Goal: Task Accomplishment & Management: Complete application form

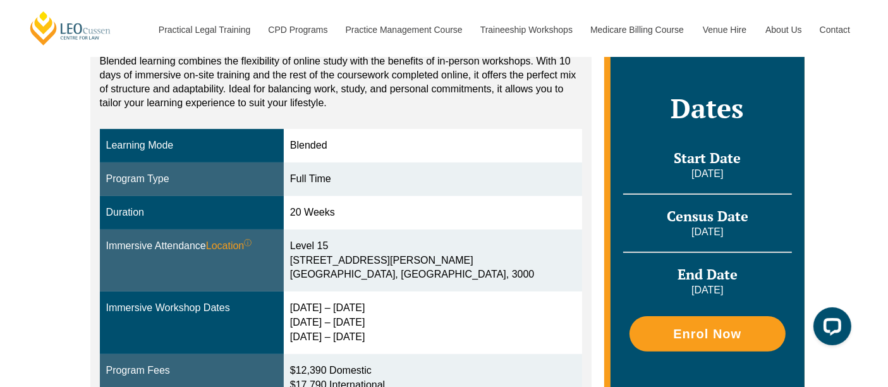
scroll to position [310, 0]
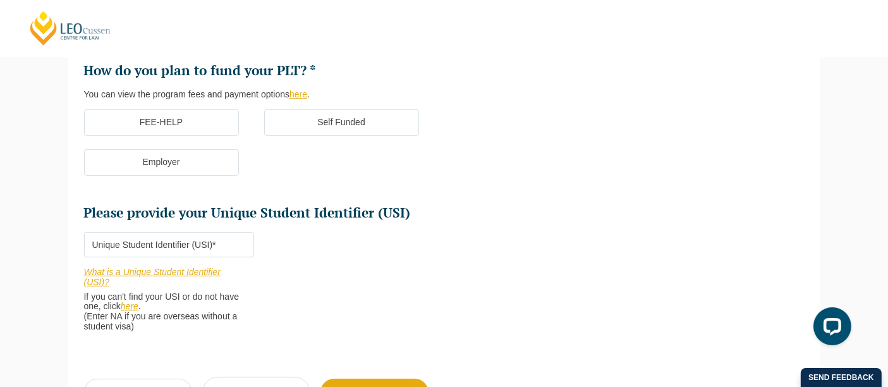
scroll to position [382, 0]
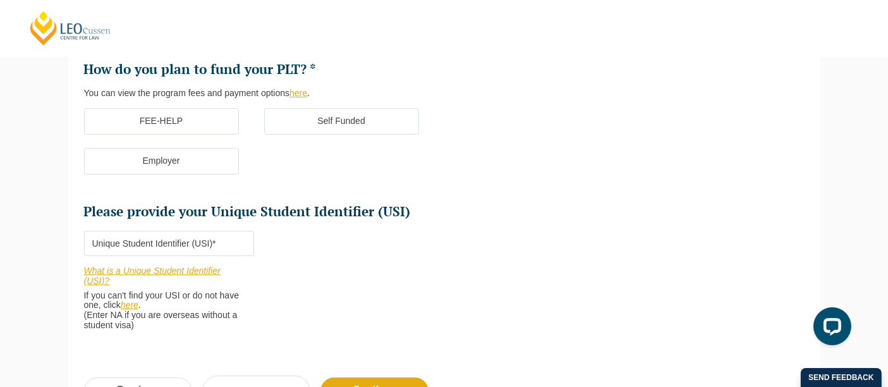
click at [138, 308] on link "here" at bounding box center [130, 305] width 18 height 10
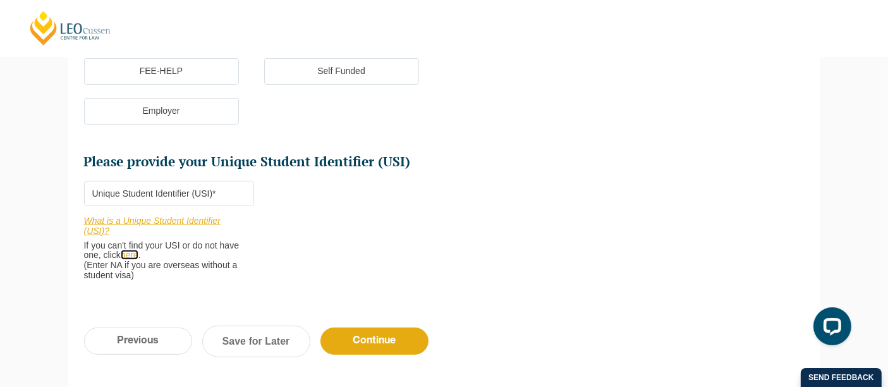
scroll to position [600, 0]
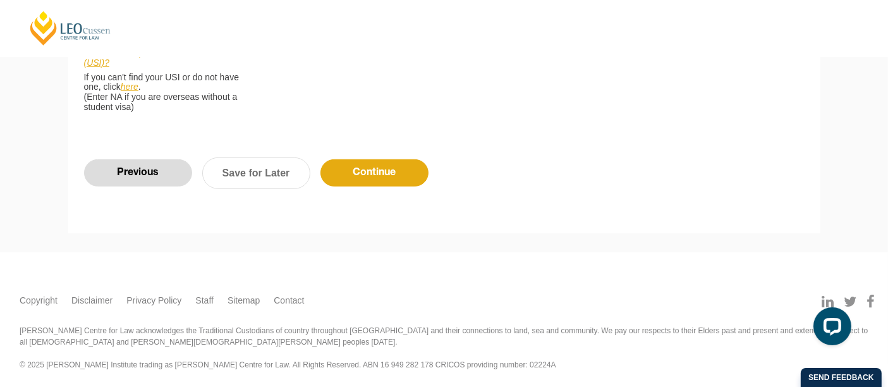
click at [153, 166] on input "Previous" at bounding box center [138, 172] width 108 height 27
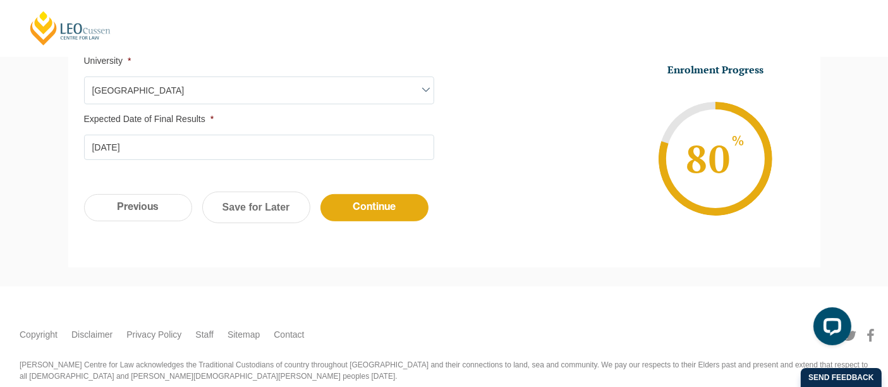
scroll to position [543, 0]
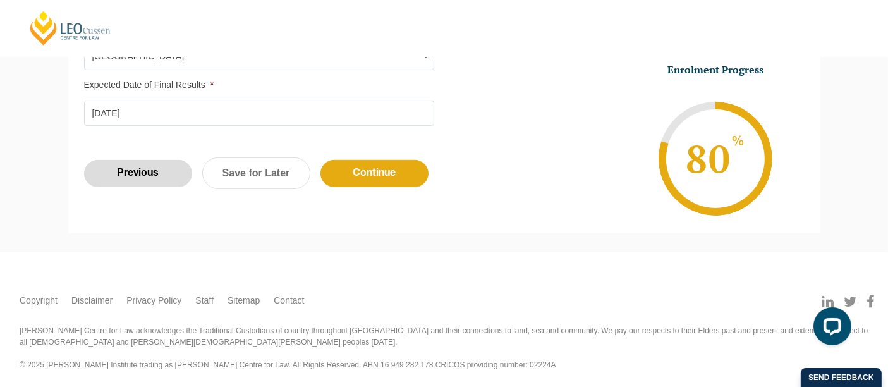
click at [148, 167] on input "Previous" at bounding box center [138, 173] width 108 height 27
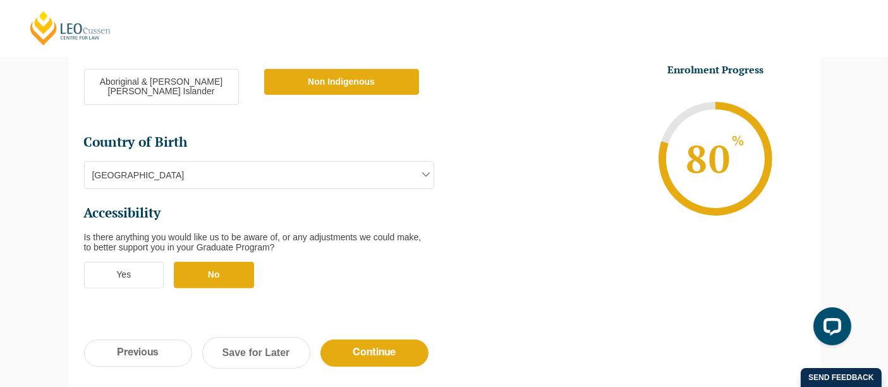
scroll to position [574, 0]
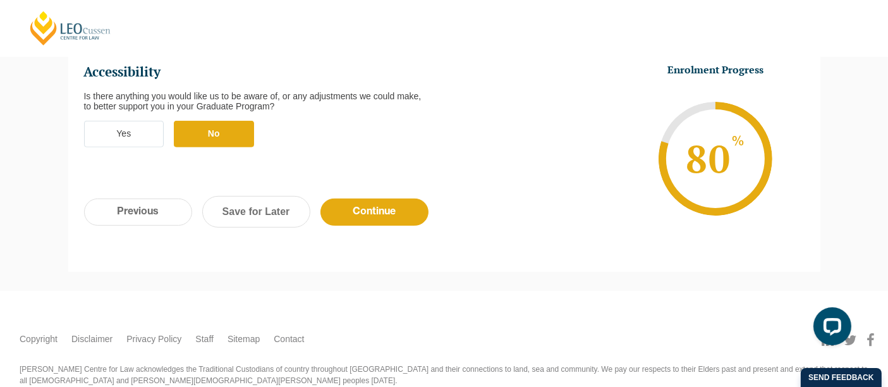
click at [148, 199] on input "Previous" at bounding box center [138, 212] width 108 height 27
select select "Blended Full Time Learning"
select select "VIC"
select select
select select "December 2025 (08-Dec-2025 to 16-May-2026)"
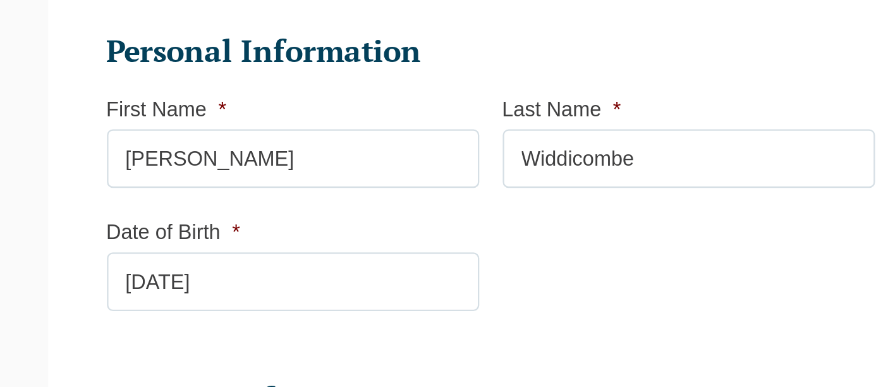
scroll to position [146, 0]
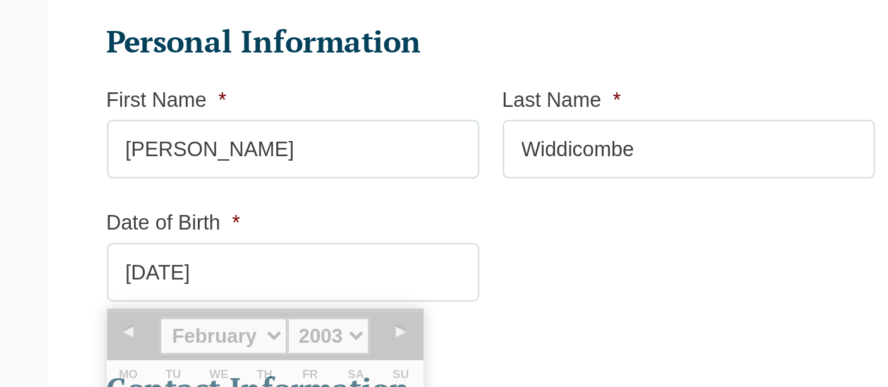
click at [114, 199] on input "05-02-2003" at bounding box center [174, 199] width 161 height 25
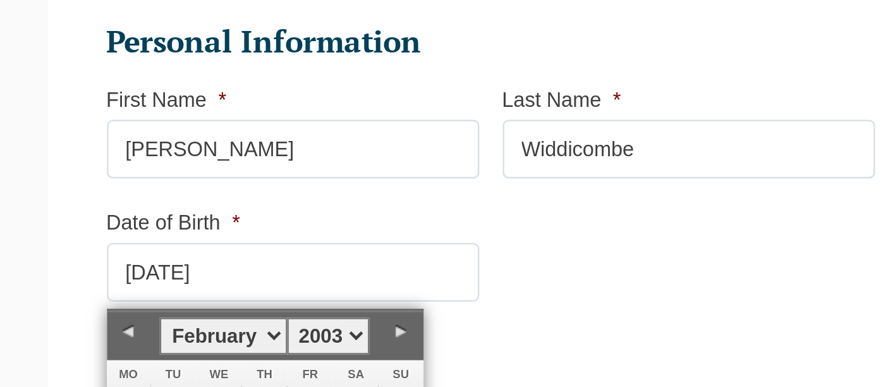
click at [114, 199] on input "05-02-2003" at bounding box center [174, 199] width 161 height 25
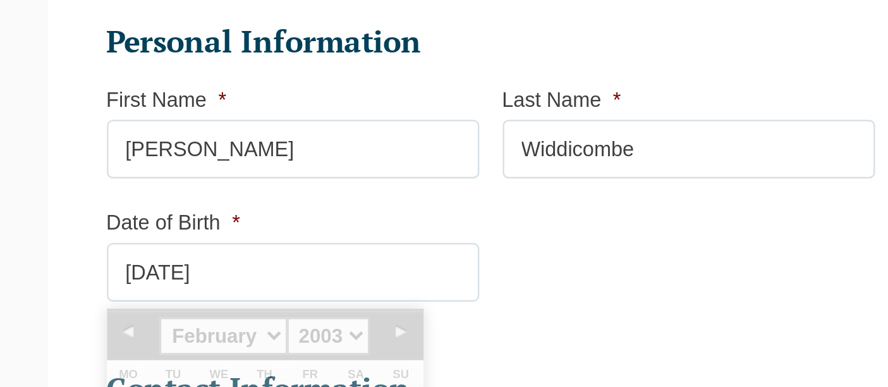
click at [317, 185] on li "Personal Information First Name * Chloe Last Name * Widdicombe Date of Birth * …" at bounding box center [264, 159] width 341 height 134
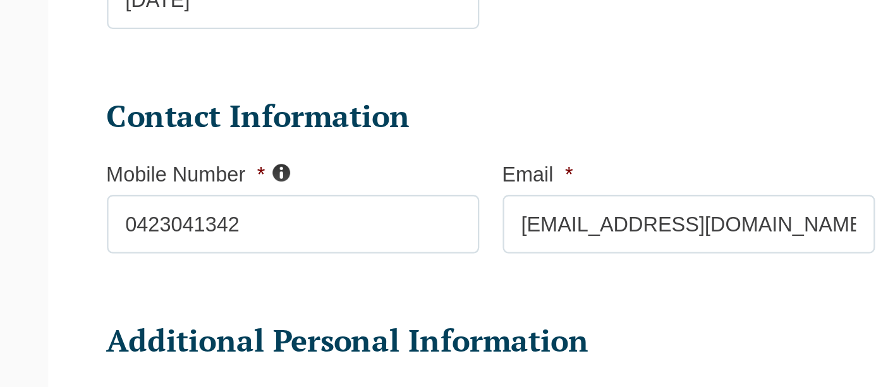
click at [119, 298] on input "0423041342" at bounding box center [174, 296] width 161 height 25
click at [135, 297] on input "0423 041342" at bounding box center [174, 296] width 161 height 25
click at [139, 298] on input "0423 041342" at bounding box center [174, 296] width 161 height 25
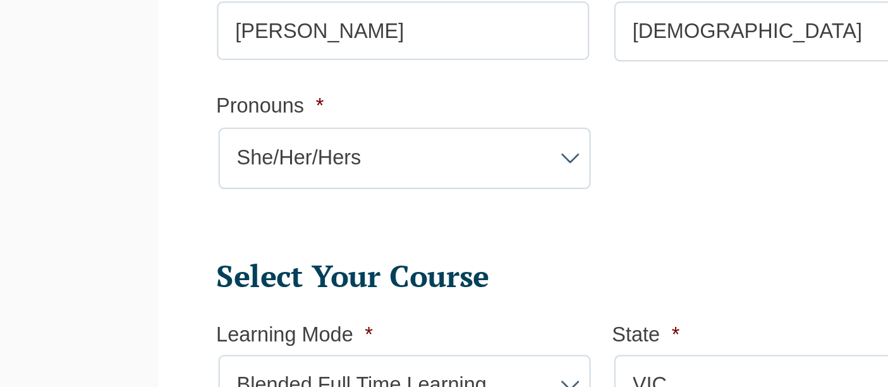
scroll to position [307, 0]
type input "0423 041 342"
click at [192, 297] on select "Pronouns* She/Her/Hers He/Him/His They/Them/Theirs Other Prefer not to disclose" at bounding box center [174, 288] width 161 height 27
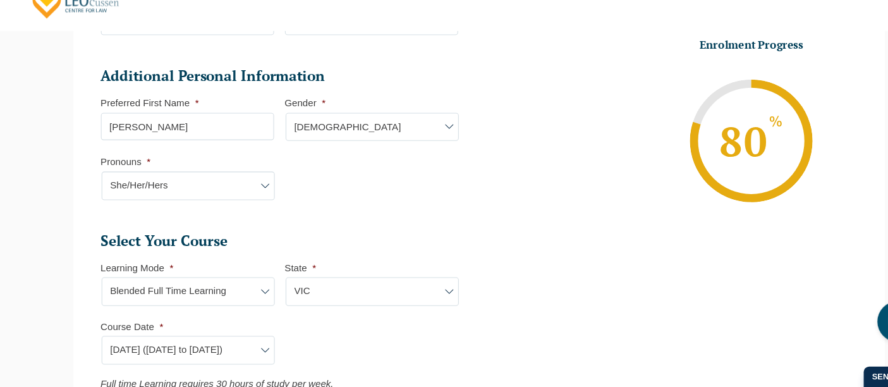
scroll to position [517, 0]
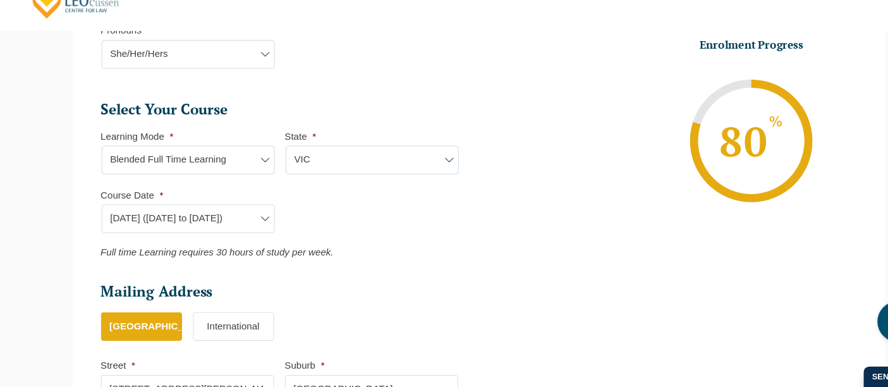
click at [216, 180] on select "Learning Mode* Online Full Time Learning Online Part Time Learning Blended Full…" at bounding box center [174, 176] width 161 height 27
click at [204, 233] on select "Course Date* September 2025 (22-Sep-2025 to 20-Feb-2026) December 2025 (08-Dec-…" at bounding box center [174, 231] width 161 height 27
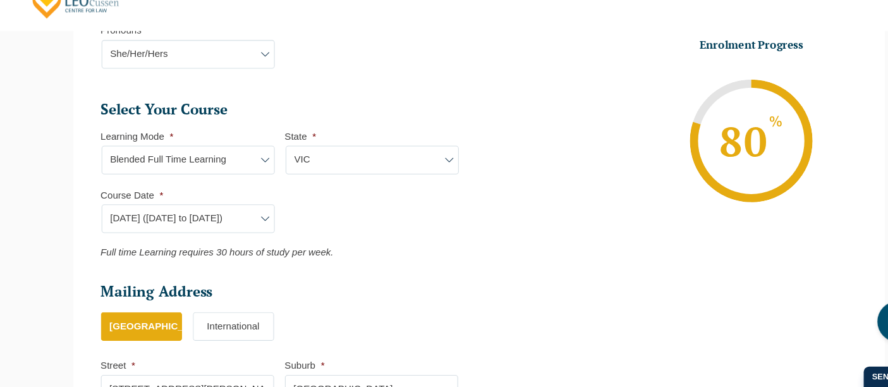
click at [204, 233] on select "Course Date* September 2025 (22-Sep-2025 to 20-Feb-2026) December 2025 (08-Dec-…" at bounding box center [174, 231] width 161 height 27
click at [206, 218] on select "Course Date* September 2025 (22-Sep-2025 to 20-Feb-2026) December 2025 (08-Dec-…" at bounding box center [174, 231] width 161 height 27
click at [472, 273] on ul "Personal Information First Name * Chloe Last Name * Widdicombe Date of Birth * …" at bounding box center [444, 79] width 721 height 779
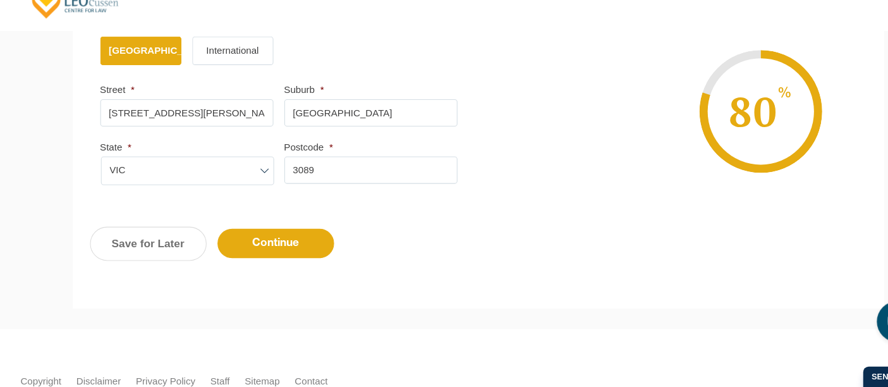
scroll to position [774, 0]
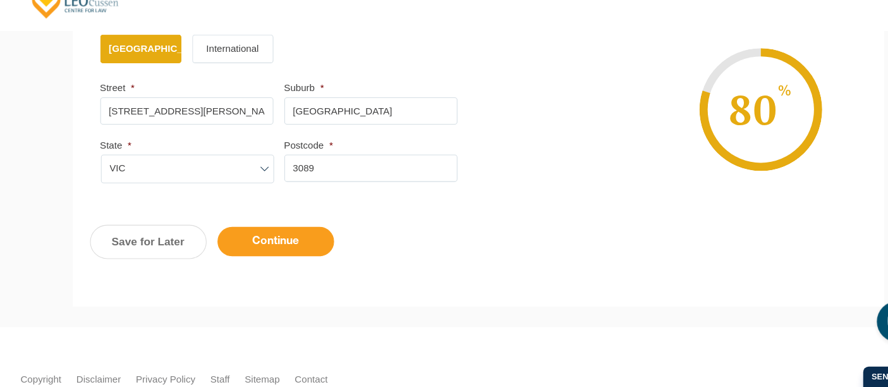
click at [270, 257] on input "Continue" at bounding box center [256, 251] width 108 height 27
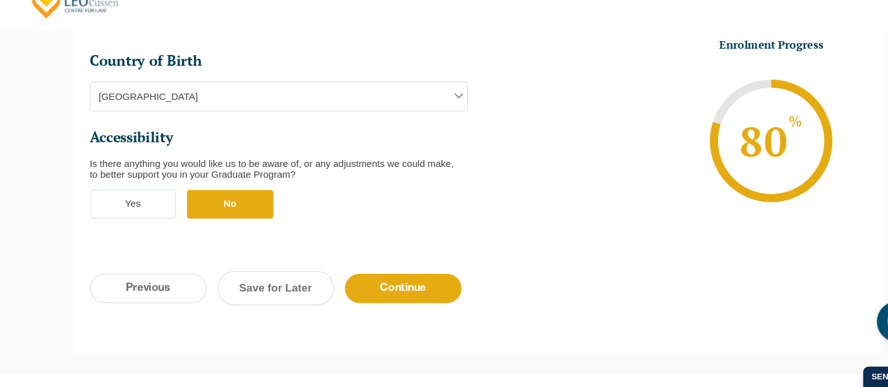
scroll to position [495, 0]
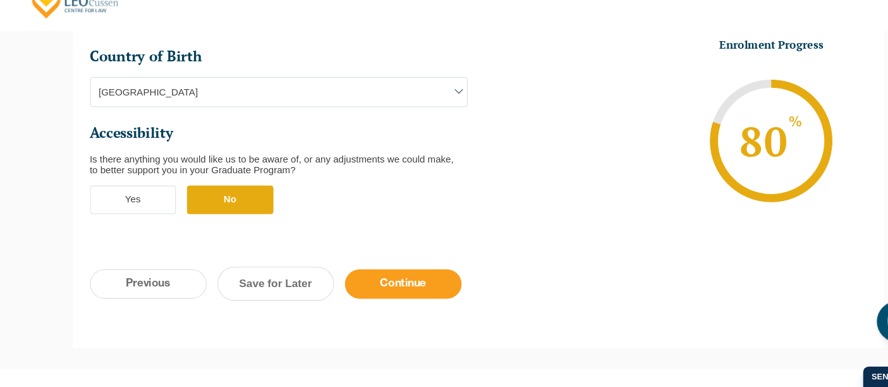
click at [391, 278] on input "Continue" at bounding box center [375, 291] width 108 height 27
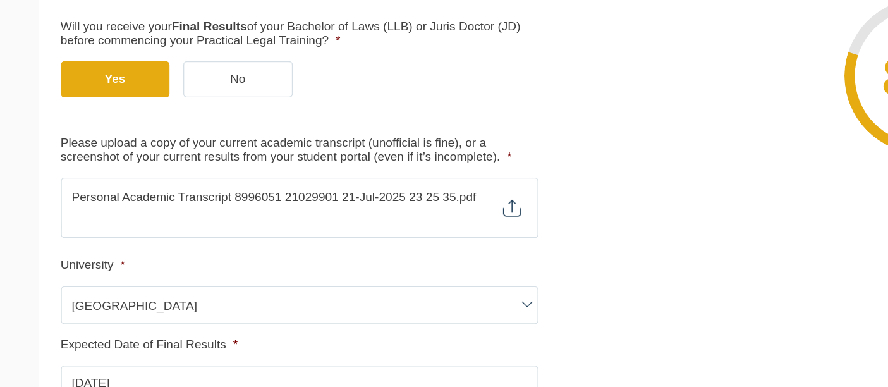
scroll to position [273, 0]
click at [422, 255] on span "Max. file size: 2 MB." at bounding box center [259, 263] width 350 height 18
click at [420, 255] on span "Max. file size: 2 MB." at bounding box center [259, 263] width 350 height 18
click at [404, 254] on span "Max. file size: 2 MB." at bounding box center [259, 263] width 350 height 18
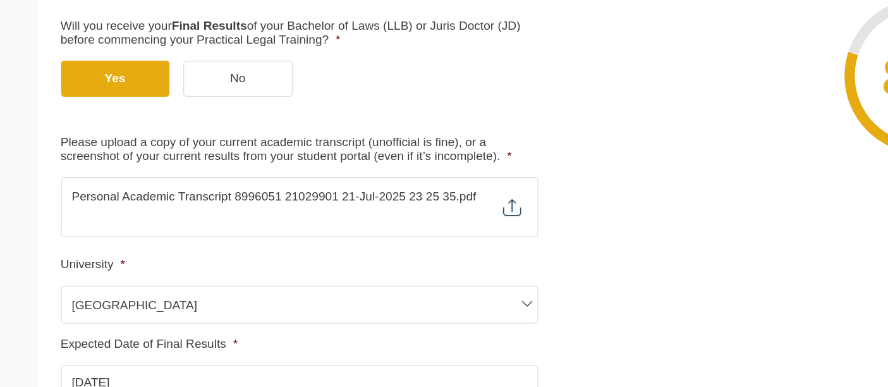
click at [221, 242] on input "Please upload a copy of your current academic transcript (unofficial is fine), …" at bounding box center [259, 244] width 350 height 22
click at [409, 257] on span "Max. file size: 2 MB." at bounding box center [259, 263] width 350 height 18
click at [415, 256] on span "Max. file size: 2 MB." at bounding box center [259, 263] width 350 height 18
click at [335, 241] on input "Please upload a copy of your current academic transcript (unofficial is fine), …" at bounding box center [259, 244] width 350 height 22
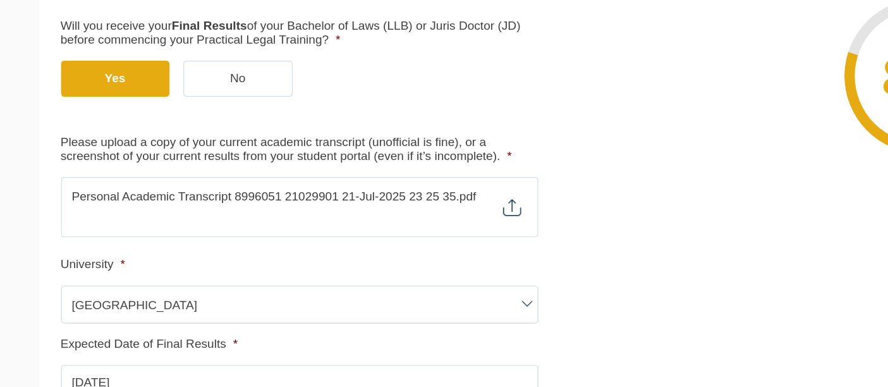
type input "C:\fakepath\Personal Academic Transcript 9063012 21029901 12-Aug-2025 22 33 19.…"
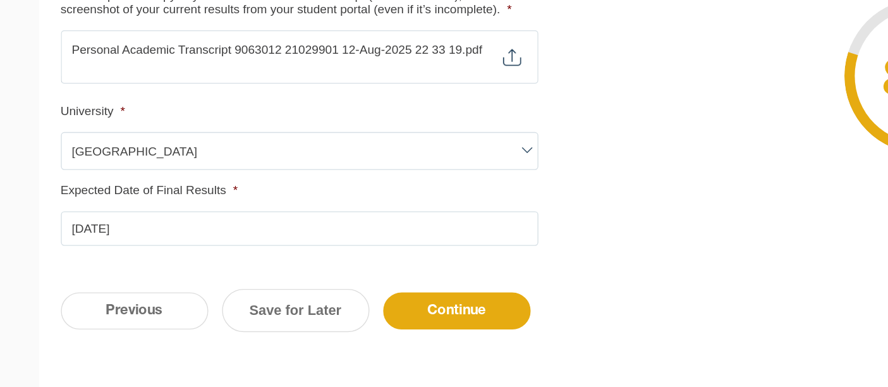
scroll to position [384, 0]
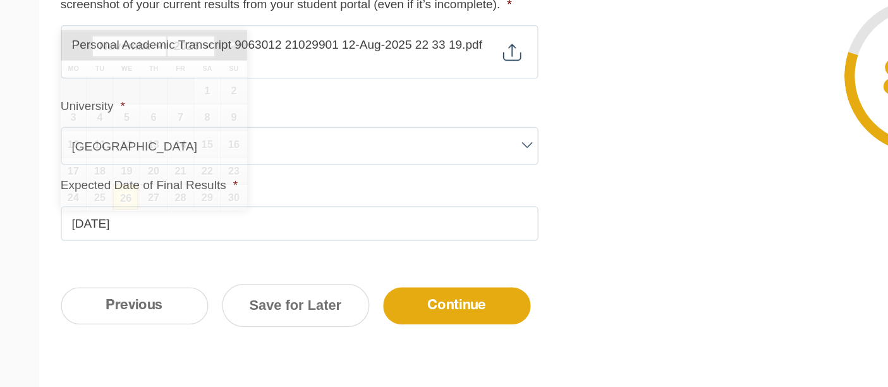
click at [178, 259] on input "26-11-2025" at bounding box center [259, 266] width 350 height 25
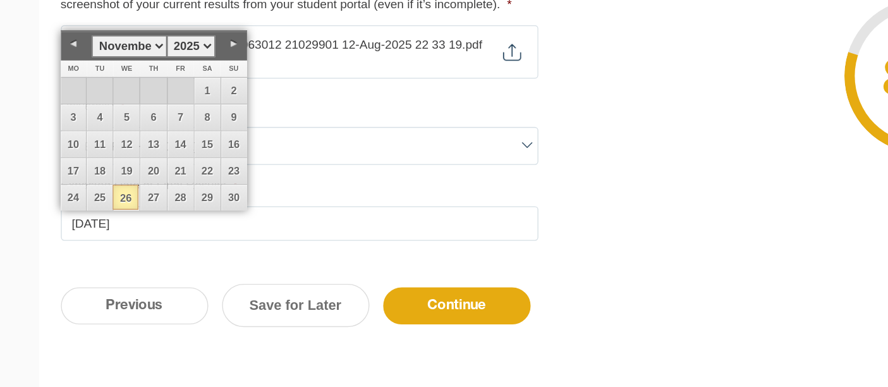
click at [178, 259] on input "26-11-2025" at bounding box center [259, 266] width 350 height 25
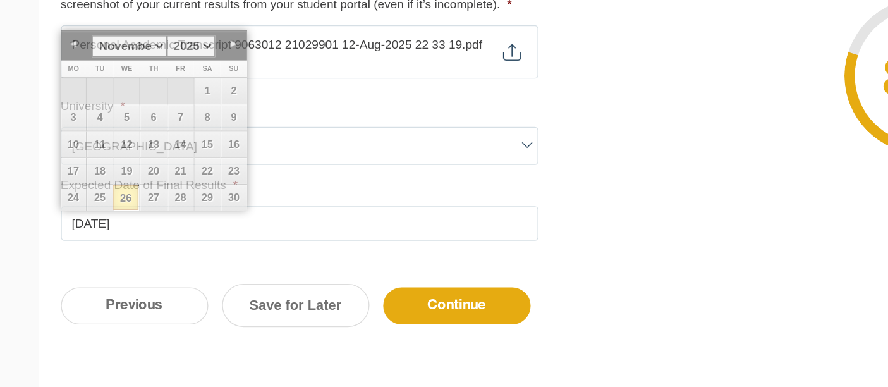
click at [160, 304] on div "Previous Continue Save for Later" at bounding box center [444, 333] width 753 height 70
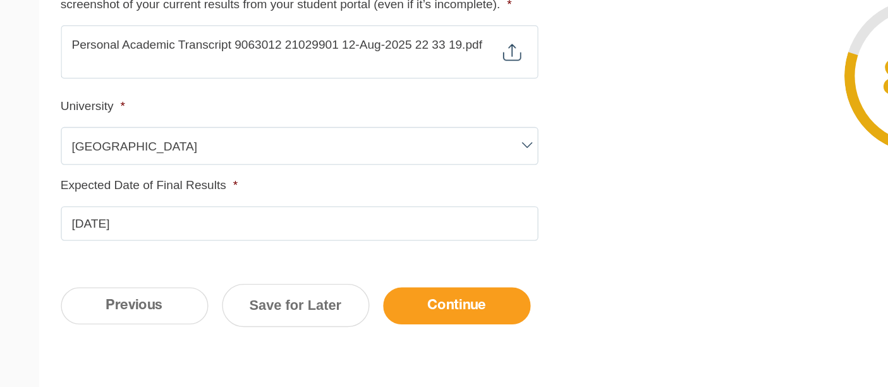
click at [371, 329] on input "Continue" at bounding box center [375, 327] width 108 height 27
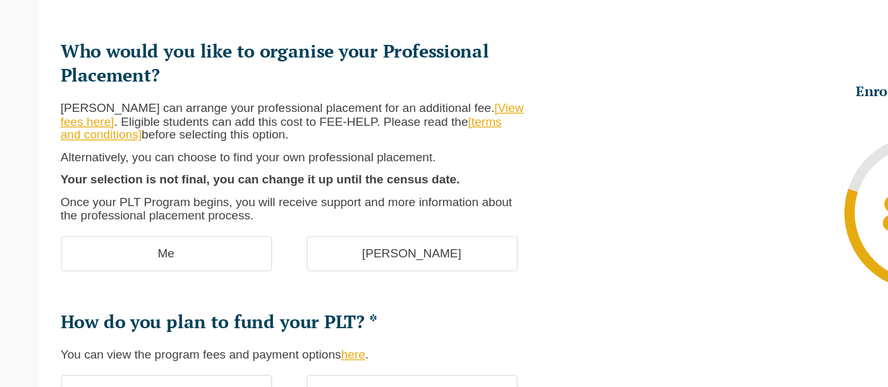
scroll to position [109, 0]
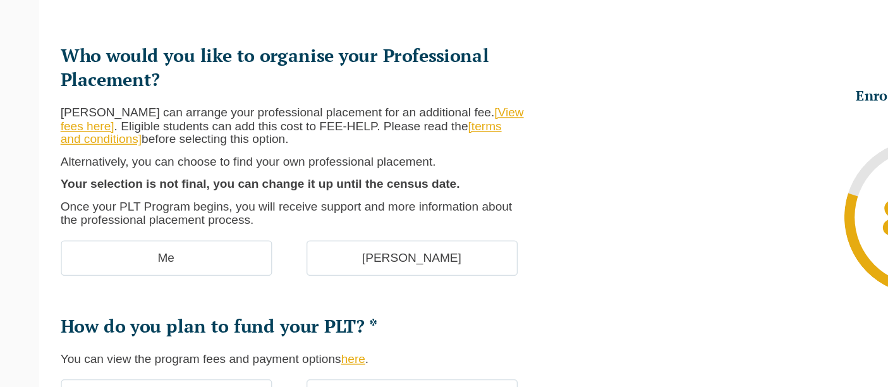
click at [329, 257] on p "Once your PLT Program begins, you will receive support and more information abo…" at bounding box center [254, 260] width 340 height 20
click at [345, 288] on label "[PERSON_NAME]" at bounding box center [341, 293] width 155 height 27
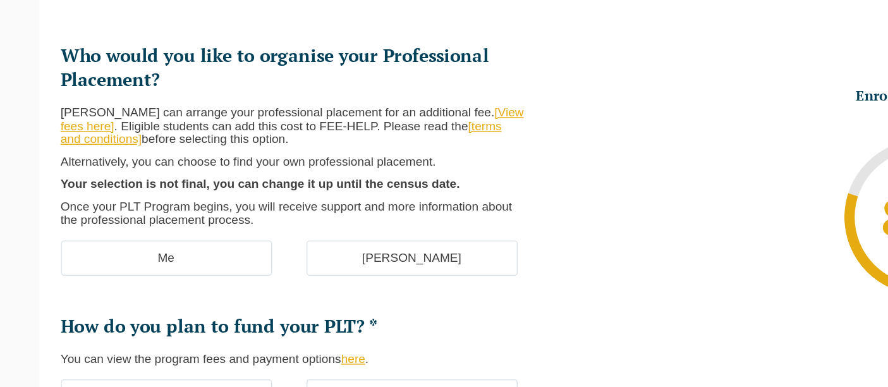
click at [0, 0] on input "[PERSON_NAME]" at bounding box center [0, 0] width 0 height 0
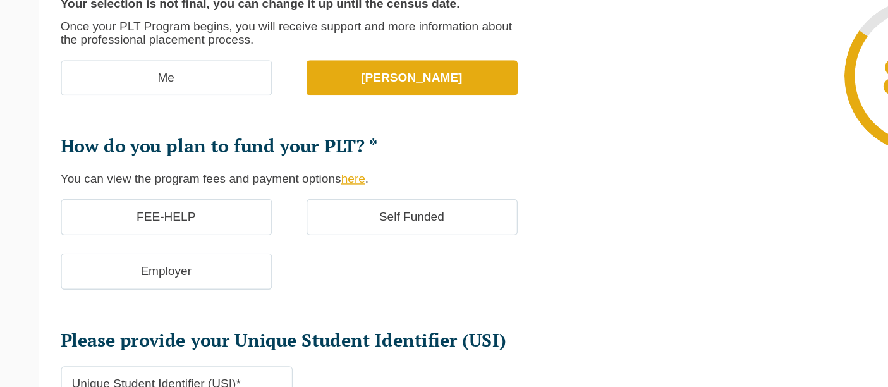
scroll to position [242, 0]
click at [311, 166] on label "[PERSON_NAME]" at bounding box center [341, 160] width 155 height 27
click at [0, 0] on input "[PERSON_NAME]" at bounding box center [0, 0] width 0 height 0
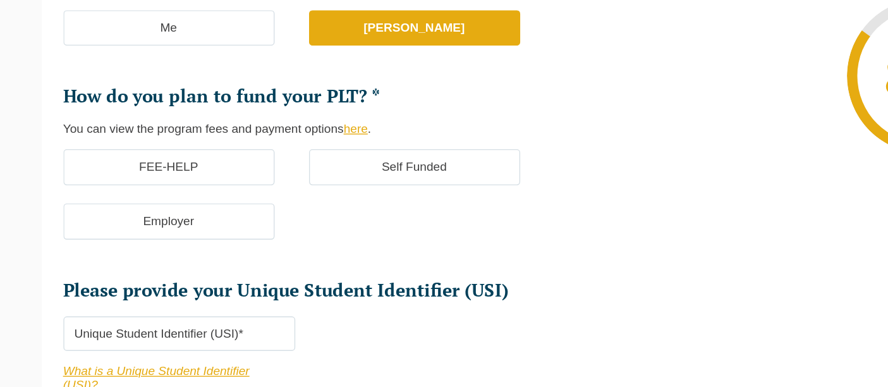
scroll to position [287, 0]
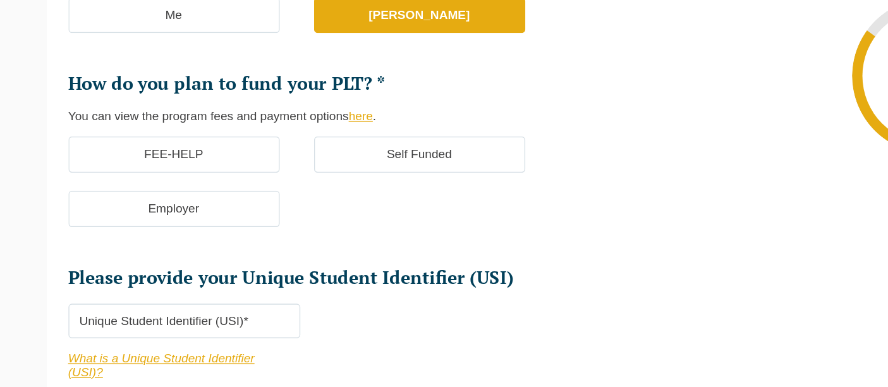
click at [208, 217] on label "FEE-HELP" at bounding box center [161, 216] width 155 height 27
click at [0, 0] on input "FEE-HELP" at bounding box center [0, 0] width 0 height 0
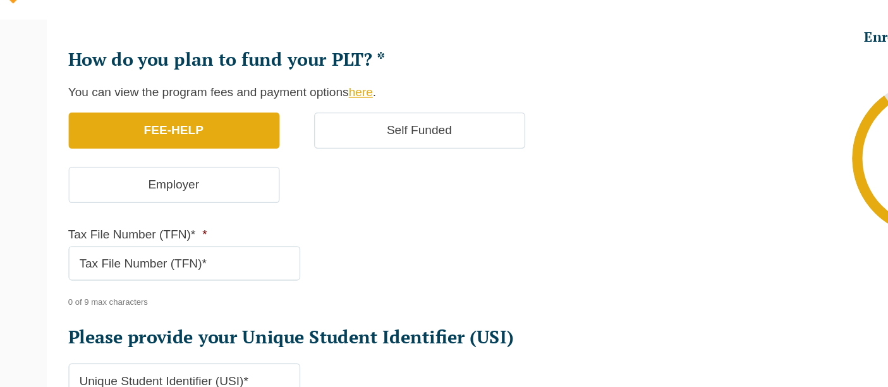
scroll to position [365, 0]
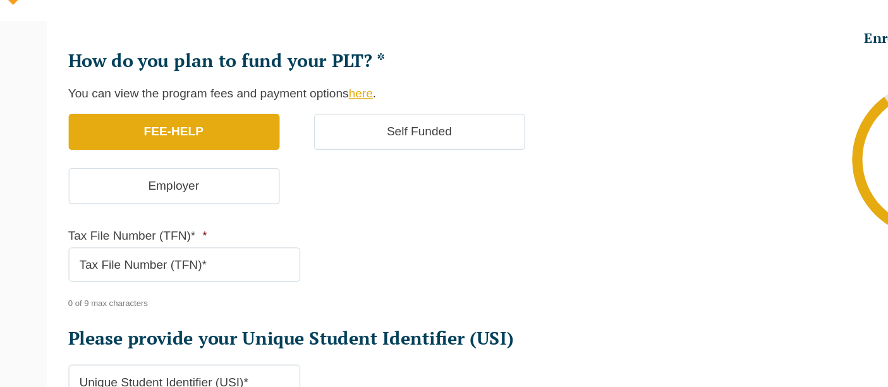
click at [208, 231] on input "Tax File Number (TFN)* *" at bounding box center [169, 235] width 170 height 25
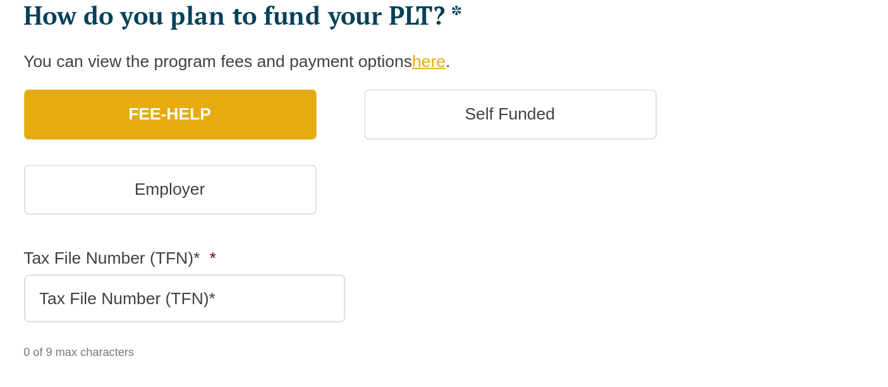
scroll to position [302, 0]
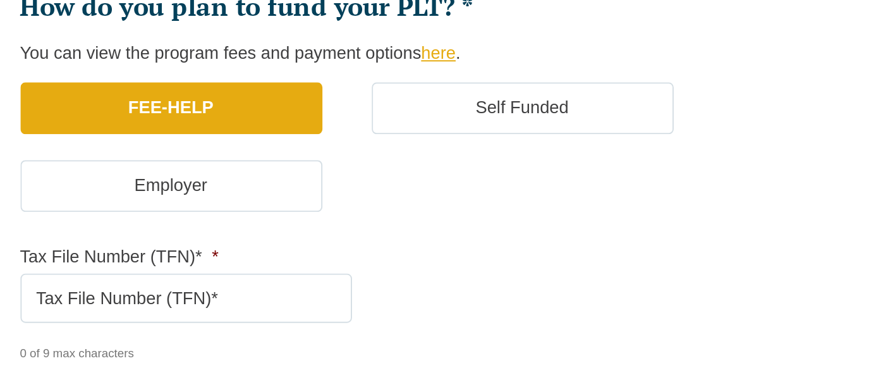
click at [157, 286] on input "Tax File Number (TFN)* *" at bounding box center [169, 298] width 170 height 25
paste input "4949003"
drag, startPoint x: 163, startPoint y: 292, endPoint x: 73, endPoint y: 290, distance: 89.2
click at [73, 290] on div "Who would you like to organise your Professional Placement? Leo Cussen can arra…" at bounding box center [444, 196] width 753 height 615
paste input "01"
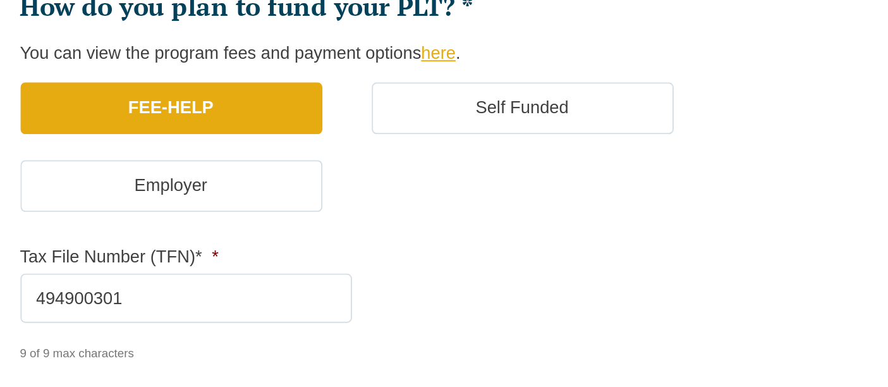
type input "494900301"
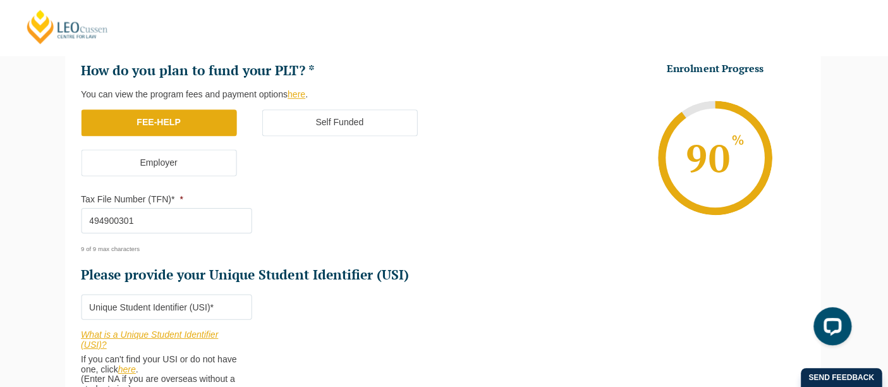
scroll to position [379, 0]
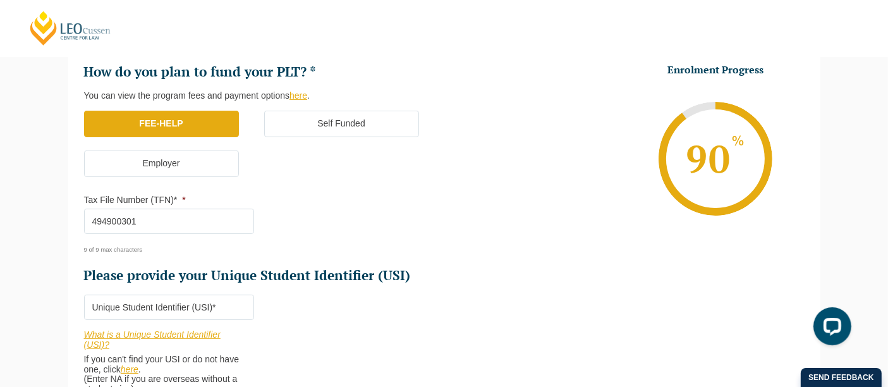
click at [128, 290] on li "Who would you like to organise your Professional Placement? Leo Cussen can arra…" at bounding box center [264, 136] width 360 height 543
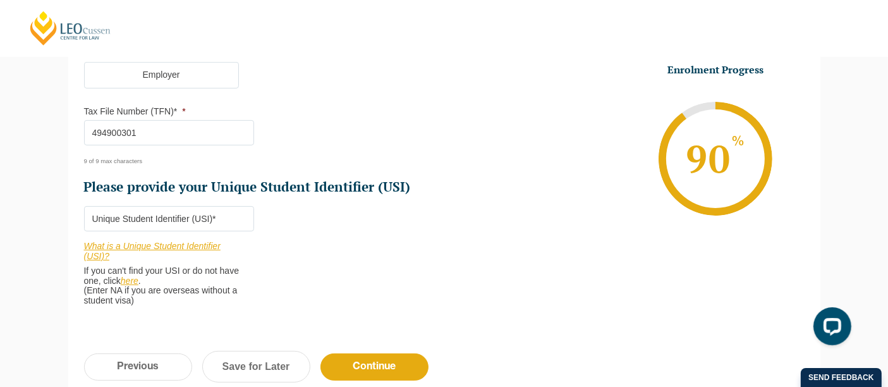
scroll to position [469, 0]
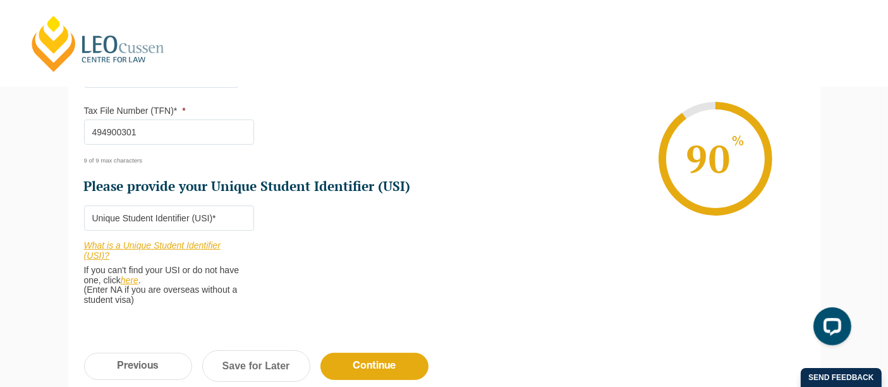
click at [177, 226] on input "Please provide your Unique Student Identifier (USI) *" at bounding box center [169, 218] width 170 height 25
paste input "AJQCURRBQS"
type input "AJQCURRBQS"
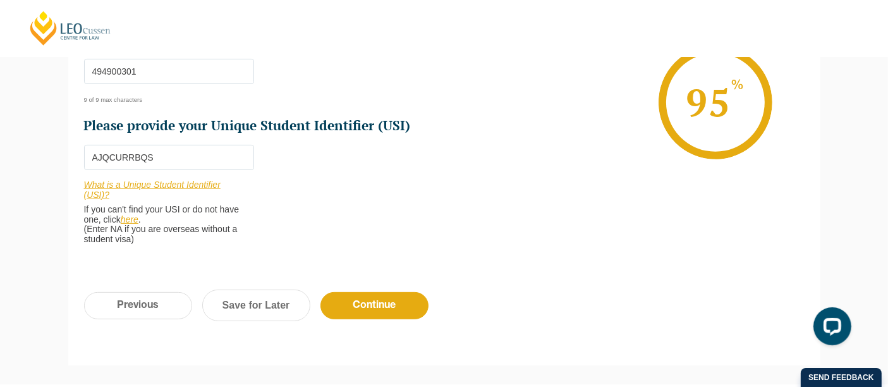
scroll to position [533, 0]
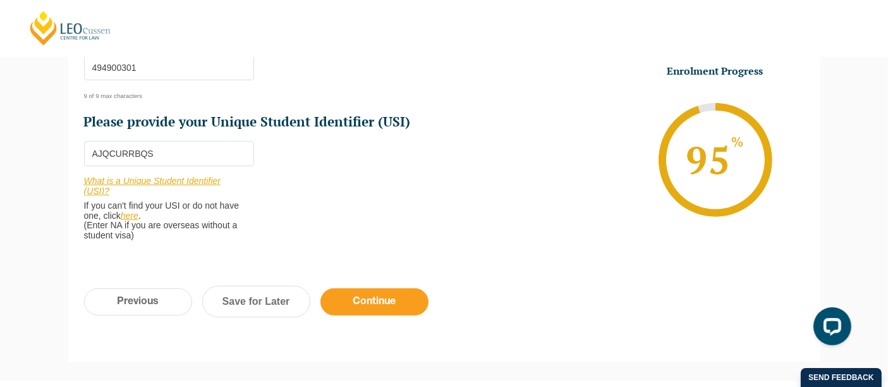
click at [357, 298] on input "Continue" at bounding box center [375, 301] width 108 height 27
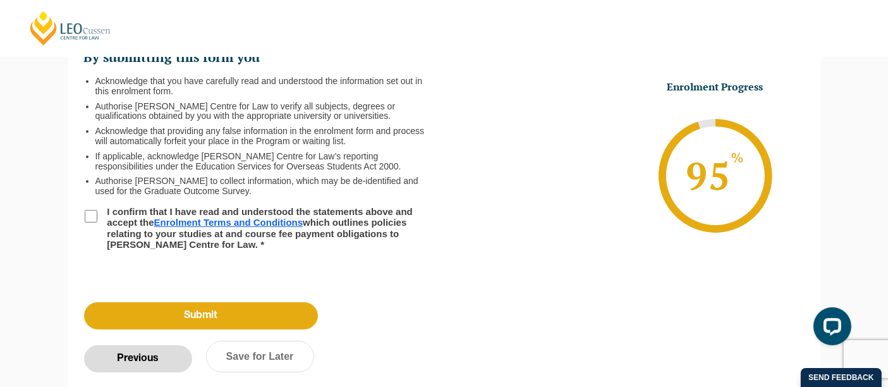
scroll to position [199, 0]
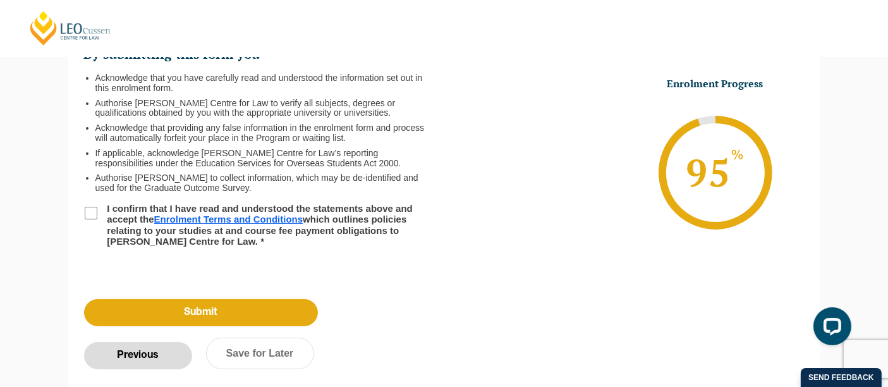
click at [137, 343] on input "Previous" at bounding box center [138, 355] width 108 height 27
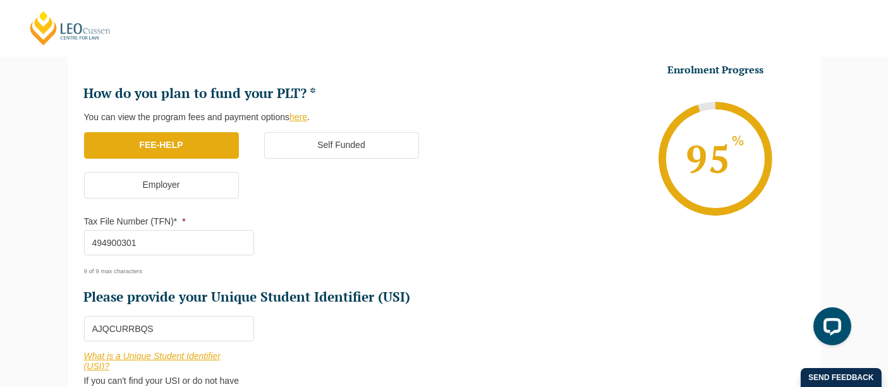
scroll to position [538, 0]
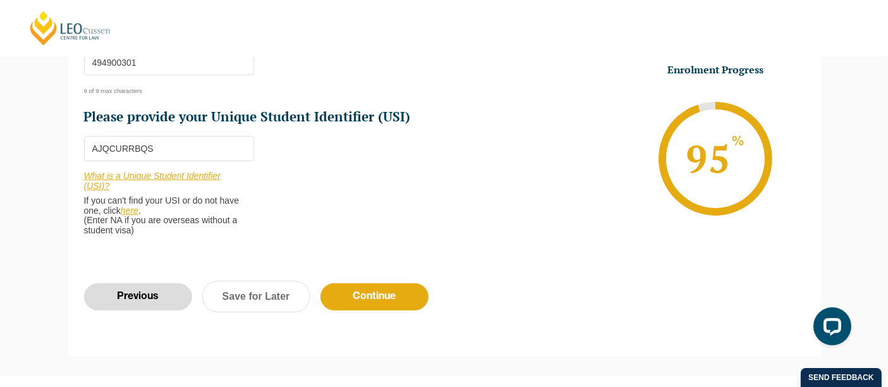
click at [169, 300] on input "Previous" at bounding box center [138, 296] width 108 height 27
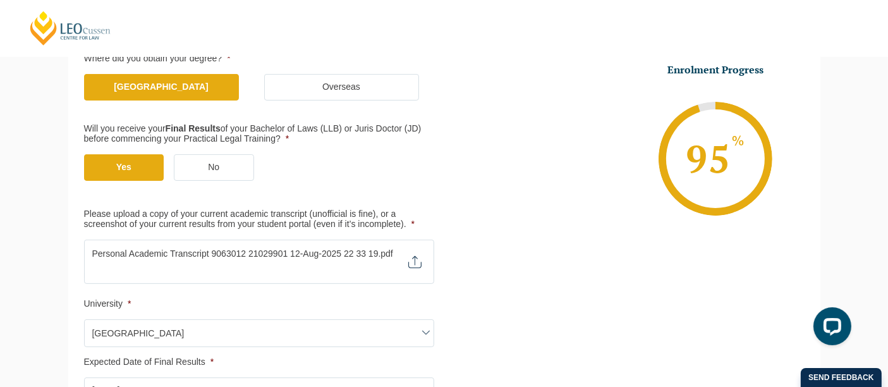
scroll to position [543, 0]
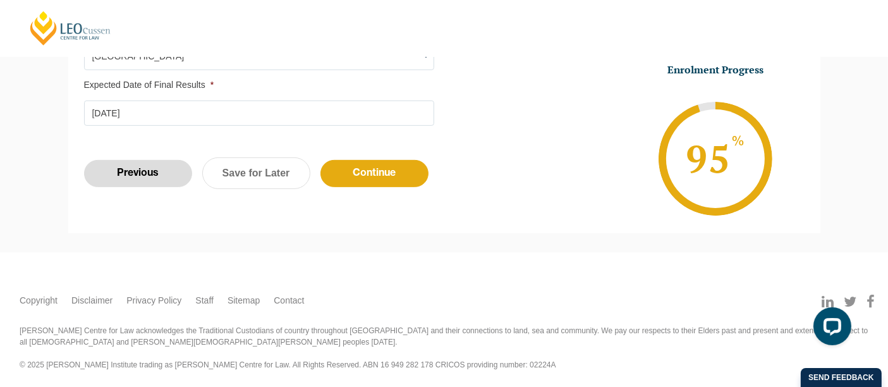
click at [159, 183] on input "Previous" at bounding box center [138, 173] width 108 height 27
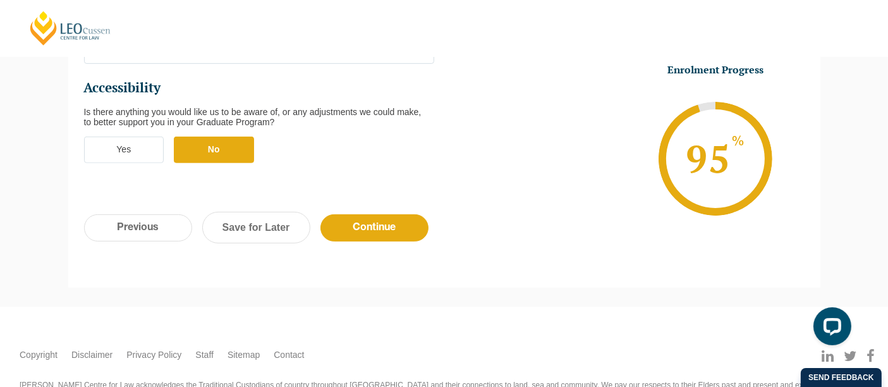
scroll to position [574, 0]
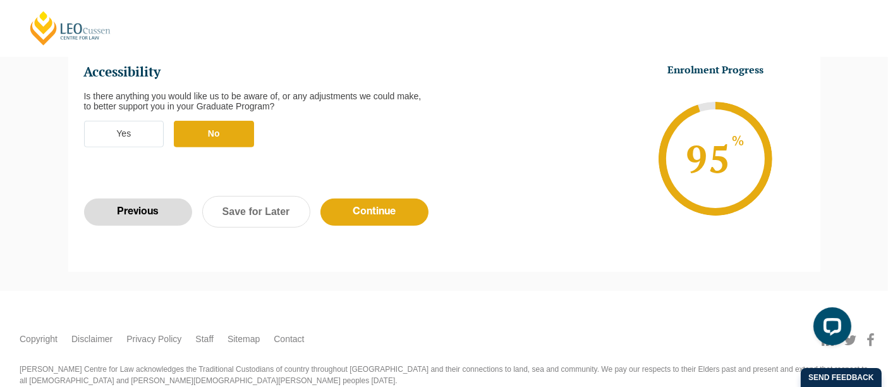
click at [142, 199] on input "Previous" at bounding box center [138, 212] width 108 height 27
select select "Blended Full Time Learning"
select select "VIC"
select select
select select "December 2025 (08-Dec-2025 to 16-May-2026)"
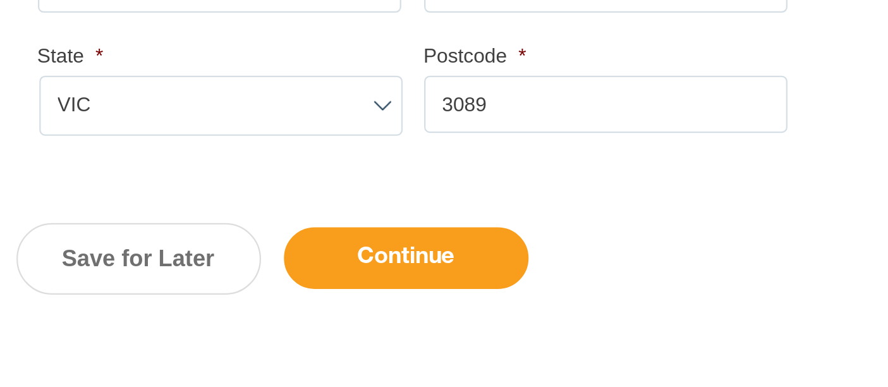
scroll to position [728, 0]
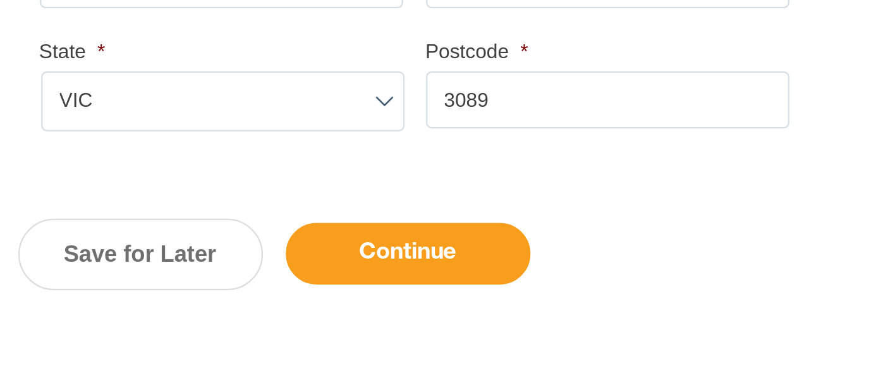
click at [237, 290] on input "Continue" at bounding box center [256, 298] width 108 height 27
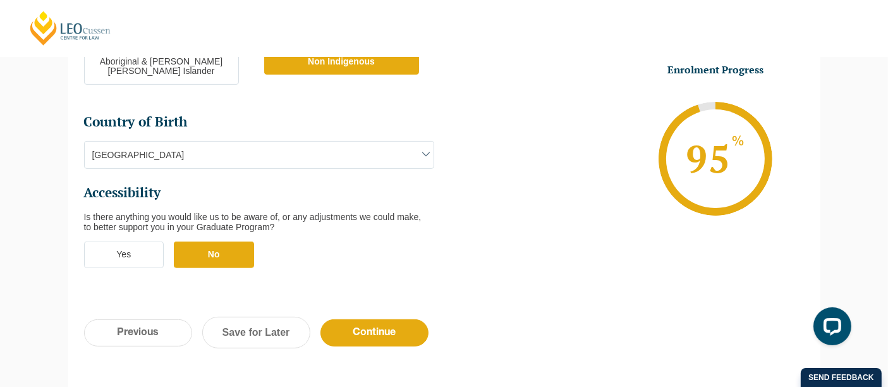
scroll to position [454, 0]
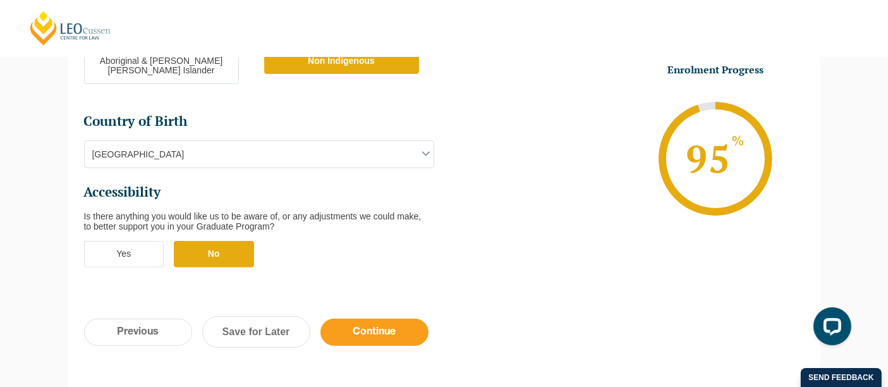
click at [365, 319] on input "Continue" at bounding box center [375, 332] width 108 height 27
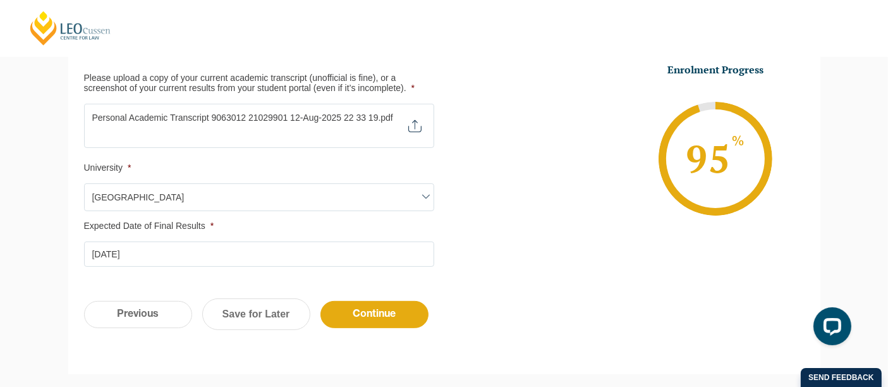
scroll to position [403, 0]
click at [378, 302] on input "Continue" at bounding box center [375, 313] width 108 height 27
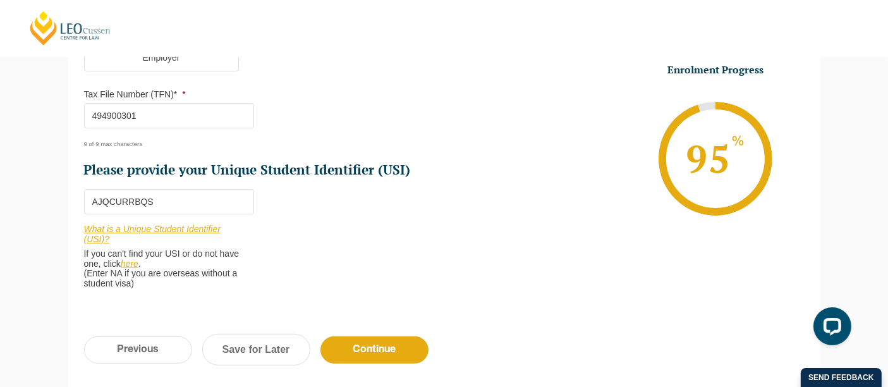
scroll to position [519, 0]
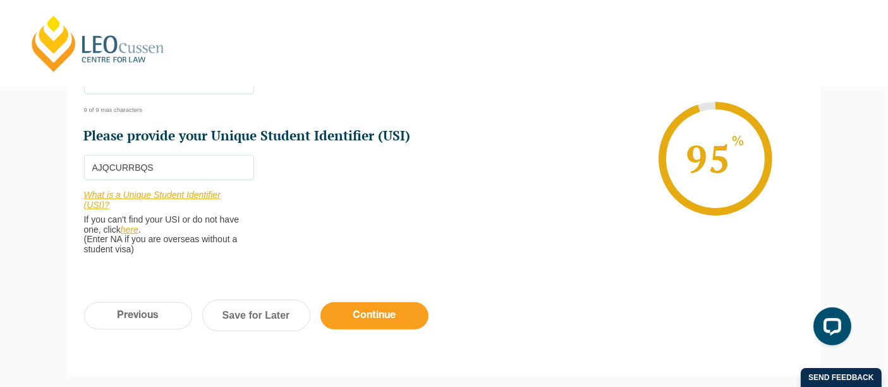
click at [380, 316] on input "Continue" at bounding box center [375, 315] width 108 height 27
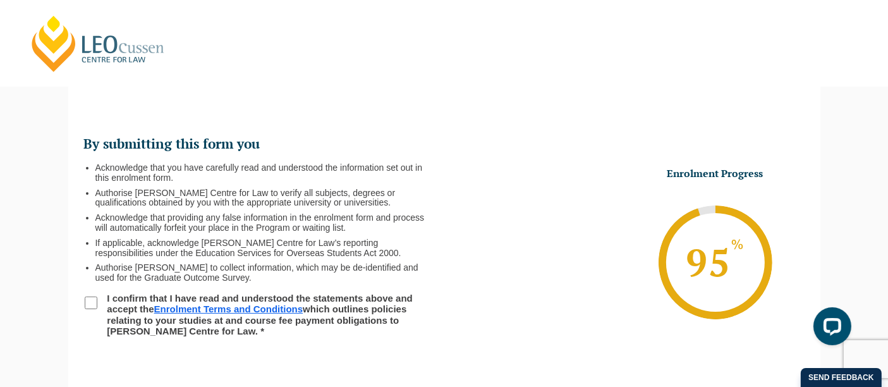
scroll to position [0, 0]
click at [97, 300] on li "I confirm that I have read and understood the statements above and accept the E…" at bounding box center [264, 315] width 360 height 44
click at [87, 304] on input "I confirm that I have read and understood the statements above and accept the E…" at bounding box center [91, 303] width 13 height 13
checkbox input "true"
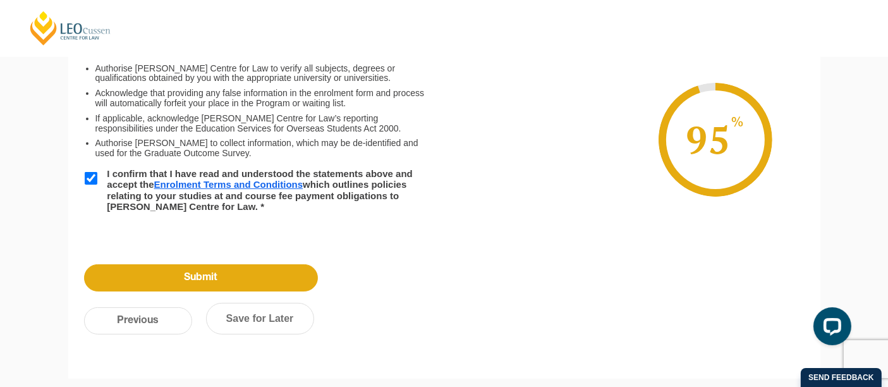
scroll to position [234, 0]
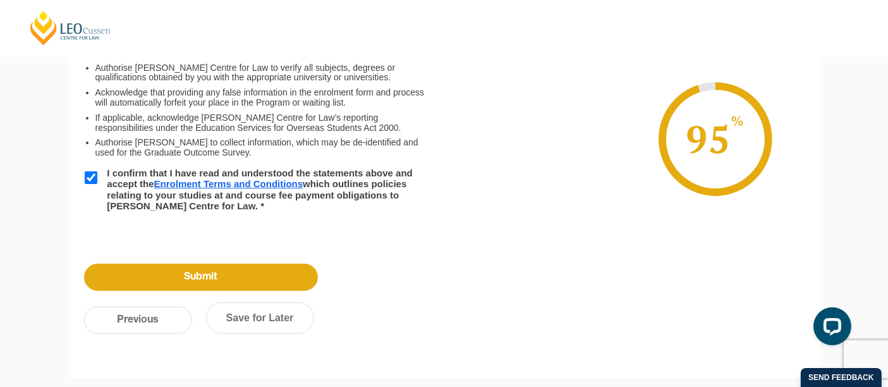
click at [304, 270] on input "Submit" at bounding box center [201, 277] width 234 height 27
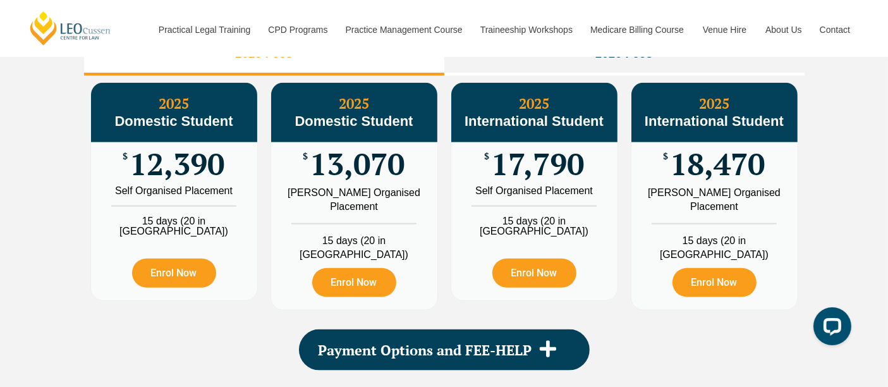
scroll to position [1501, 0]
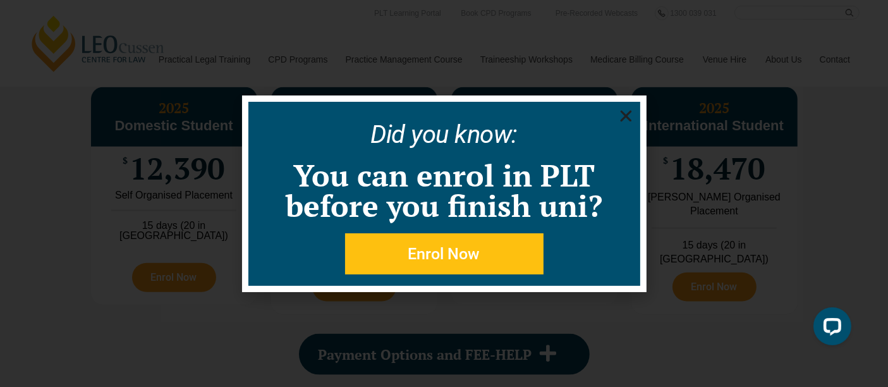
click at [625, 112] on icon "Close" at bounding box center [626, 116] width 16 height 16
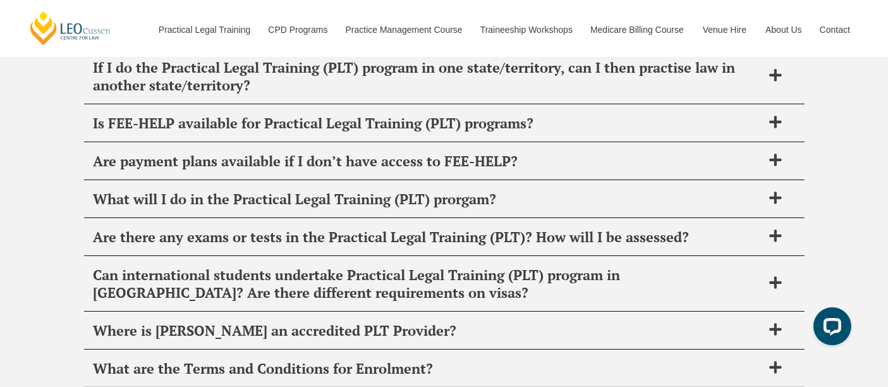
scroll to position [5225, 0]
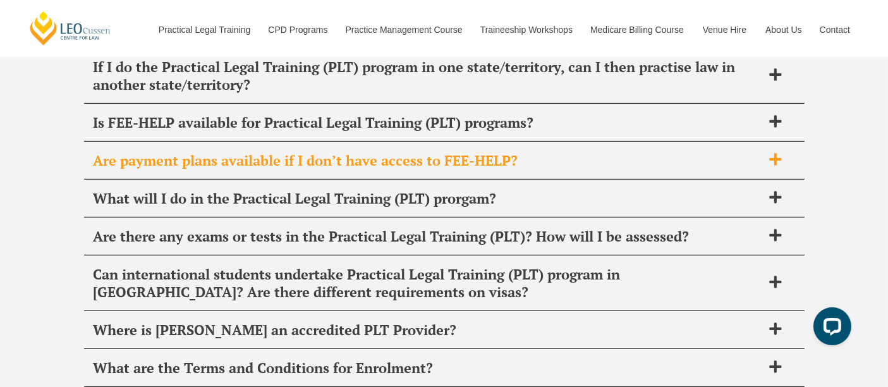
click at [476, 142] on div "Are payment plans available if I don’t have access to FEE-HELP?" at bounding box center [444, 160] width 721 height 37
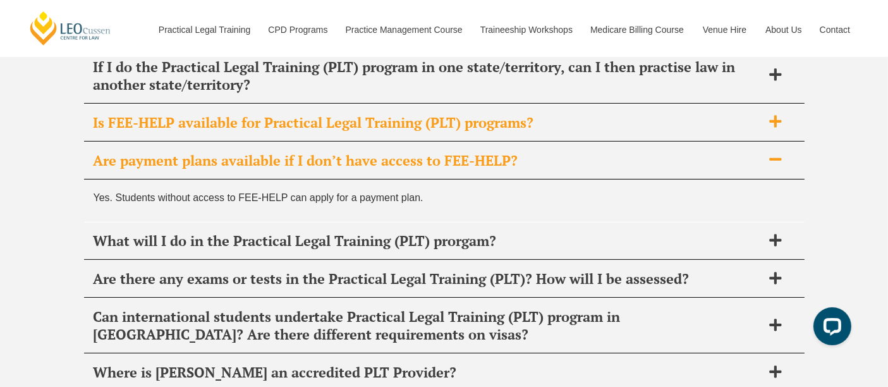
click at [495, 114] on span "Is FEE-HELP available for Practical Legal Training (PLT) programs?" at bounding box center [428, 123] width 669 height 18
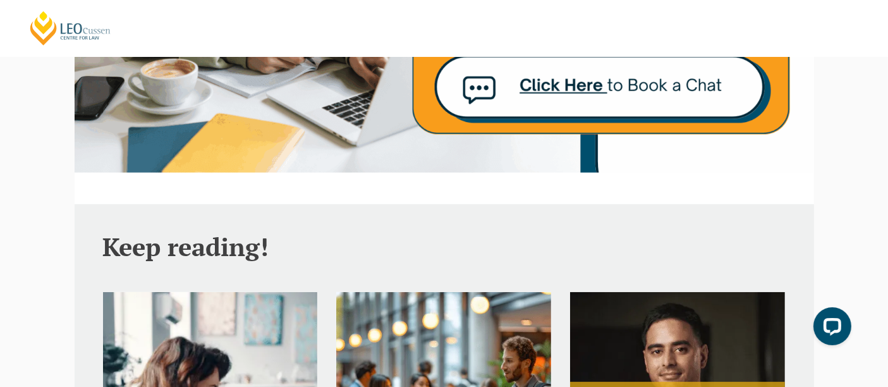
scroll to position [648, 0]
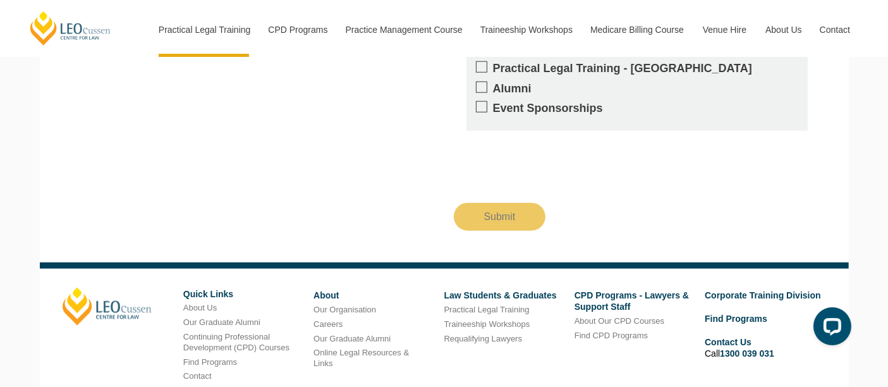
scroll to position [1474, 0]
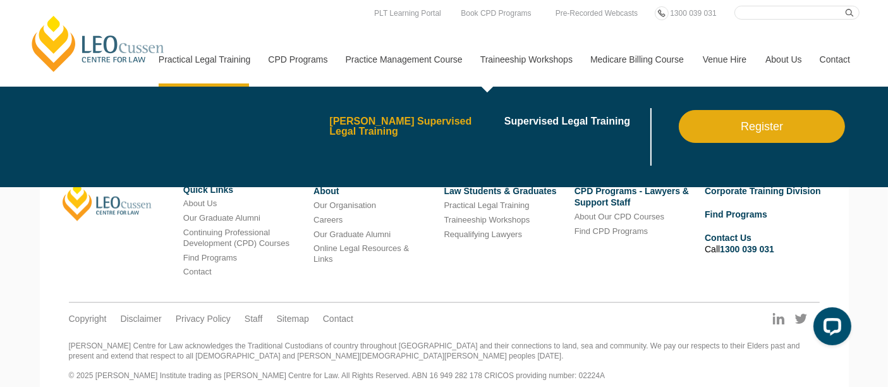
click at [443, 131] on link "[PERSON_NAME] Supervised Legal Training" at bounding box center [412, 126] width 166 height 20
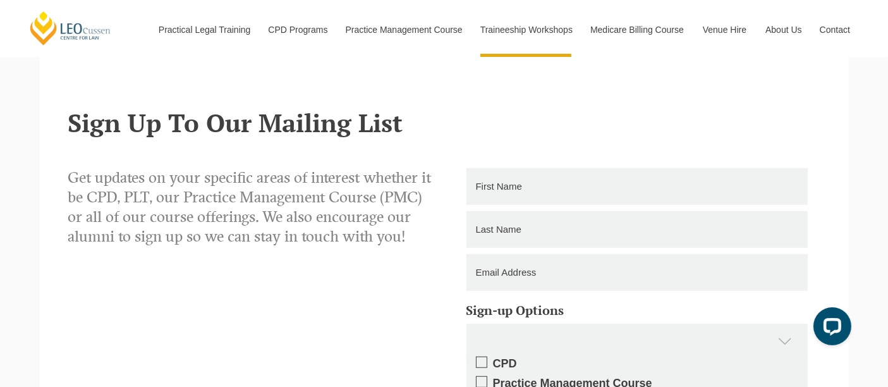
scroll to position [859, 0]
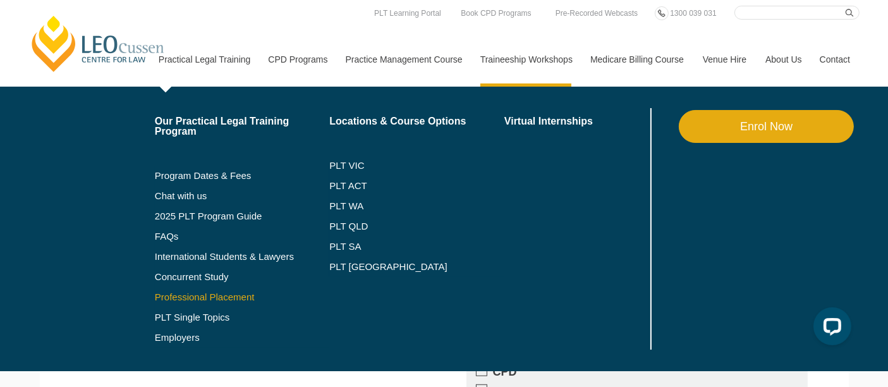
click at [214, 293] on link "Professional Placement" at bounding box center [242, 297] width 175 height 10
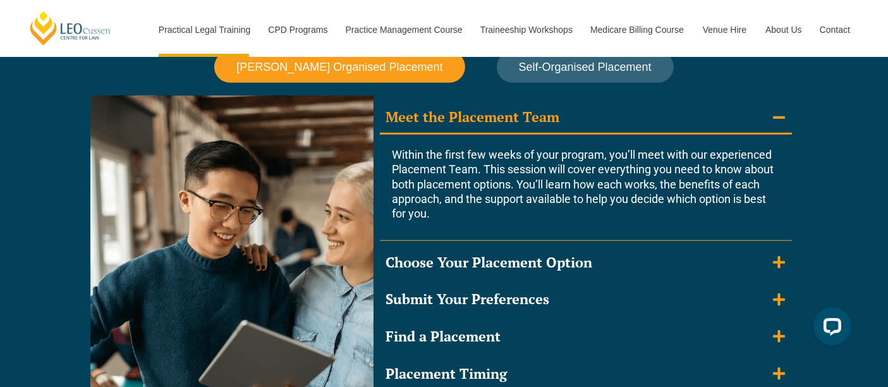
scroll to position [1145, 0]
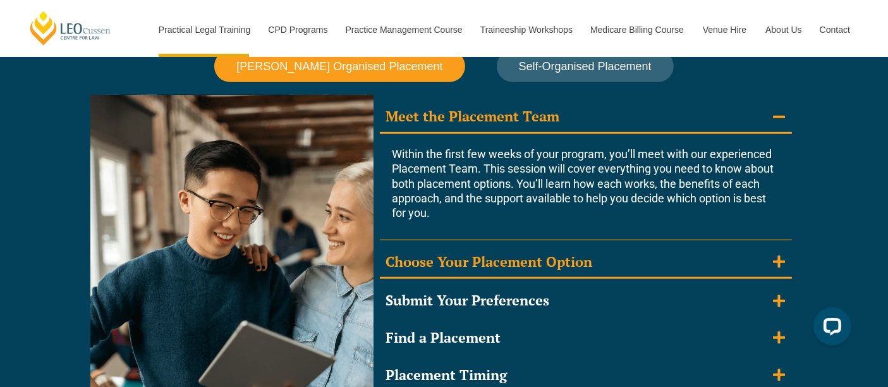
click at [584, 261] on div "Choose Your Placement Option" at bounding box center [489, 262] width 207 height 18
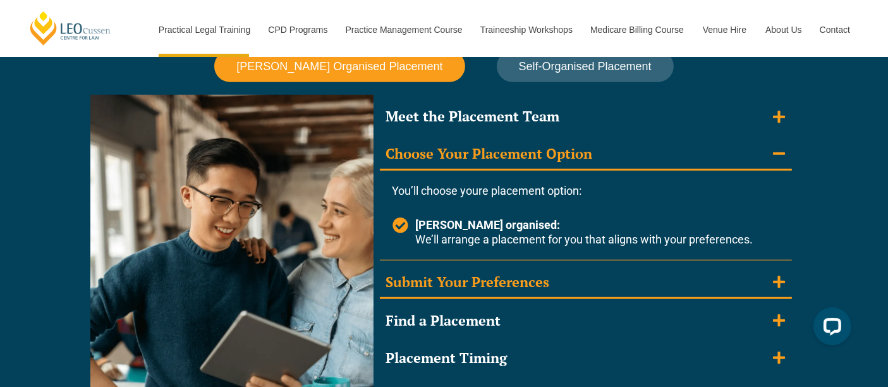
click at [494, 286] on div "Submit Your Preferences" at bounding box center [468, 282] width 164 height 18
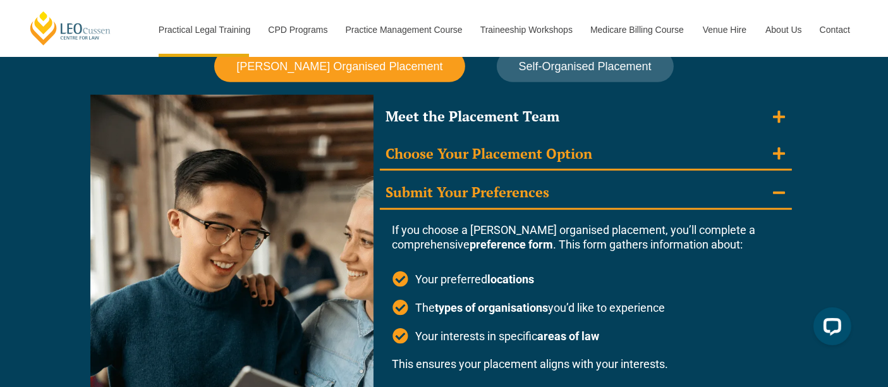
click at [540, 149] on div "Choose Your Placement Option" at bounding box center [489, 154] width 207 height 18
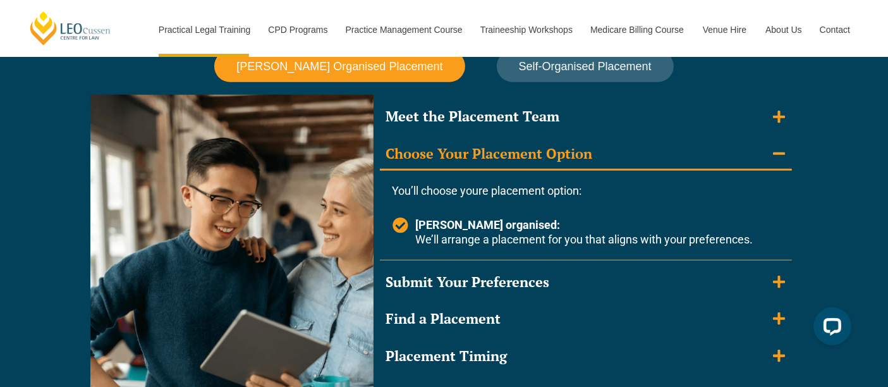
click at [471, 238] on span "Leo Cussen organised: We’ll arrange a placement for you that aligns with your p…" at bounding box center [582, 233] width 341 height 30
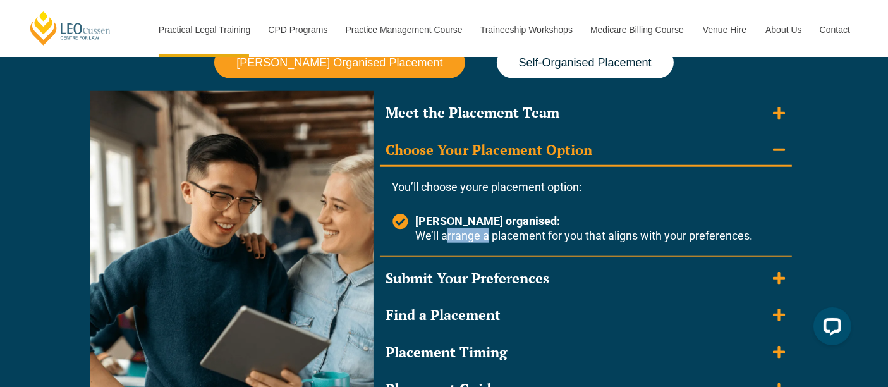
click at [538, 75] on button "Self-Organised Placement" at bounding box center [585, 63] width 177 height 32
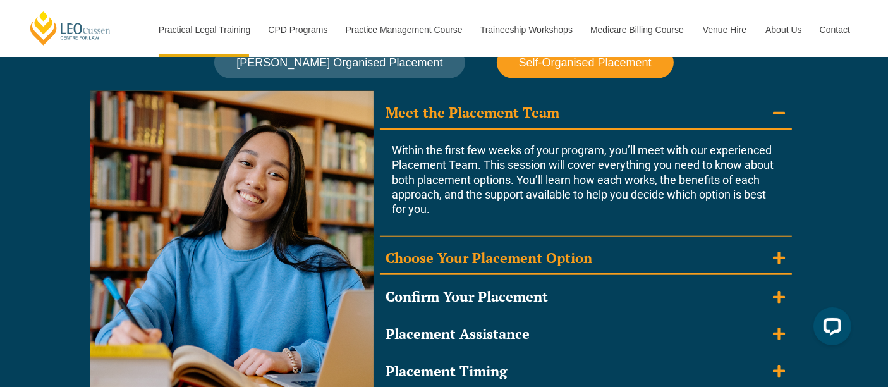
click at [587, 261] on div "Choose Your Placement Option" at bounding box center [489, 258] width 207 height 18
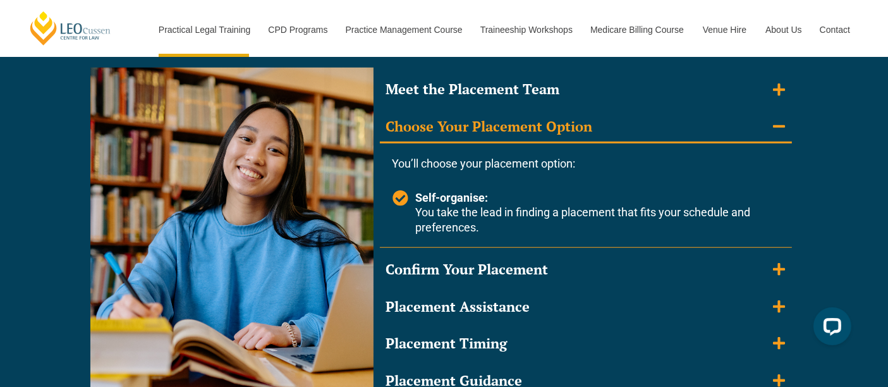
scroll to position [1176, 0]
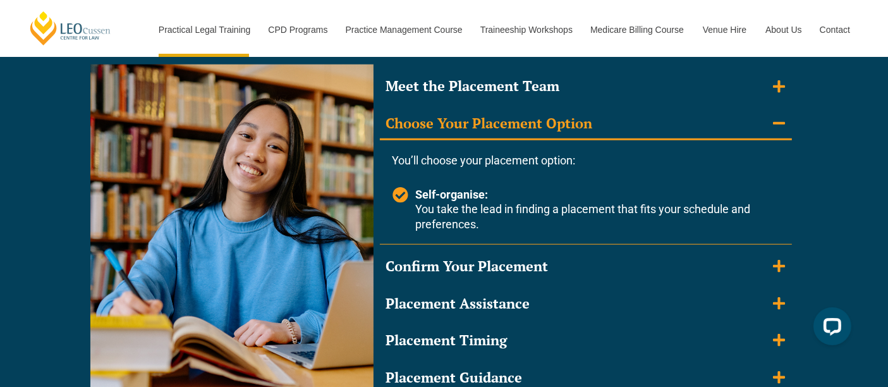
click at [587, 261] on summary "Confirm Your Placement" at bounding box center [586, 266] width 412 height 31
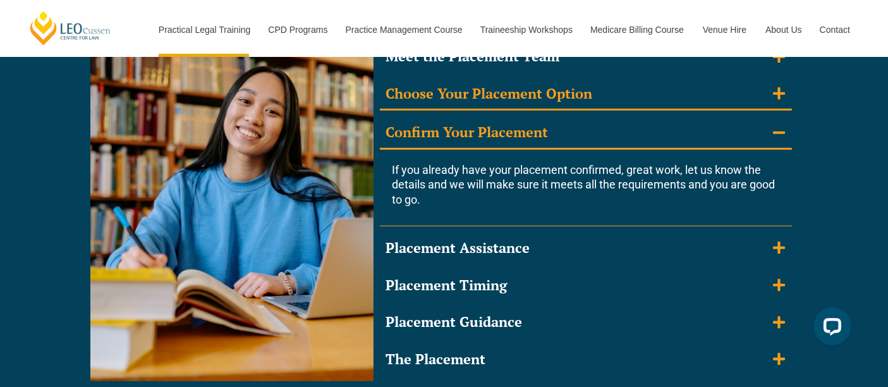
scroll to position [1211, 0]
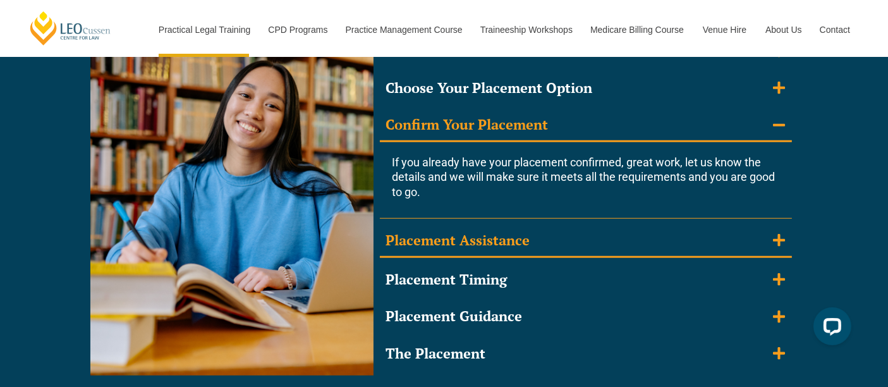
click at [593, 228] on summary "Placement Assistance" at bounding box center [586, 241] width 412 height 33
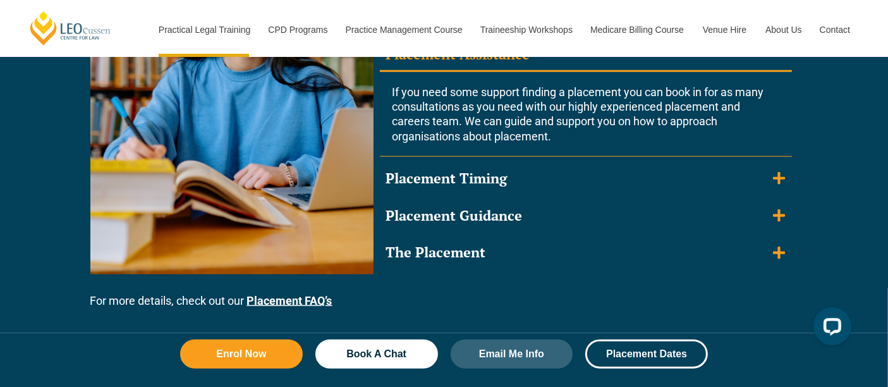
scroll to position [1328, 0]
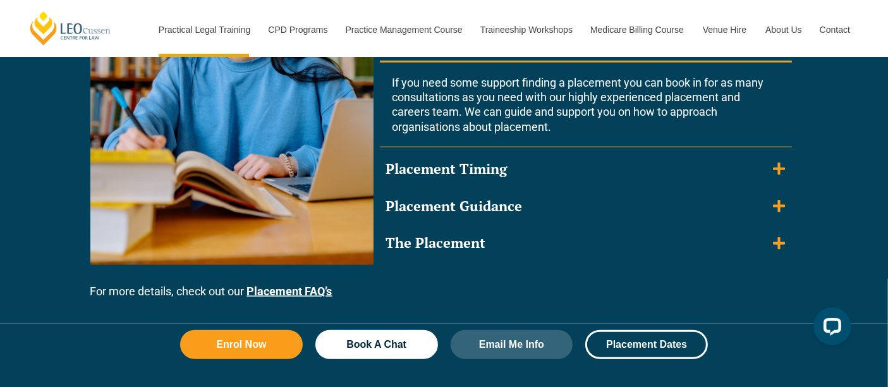
click at [601, 151] on div "Meet the Placement Team Within the first few weeks of your program, you’ll meet…" at bounding box center [586, 88] width 412 height 340
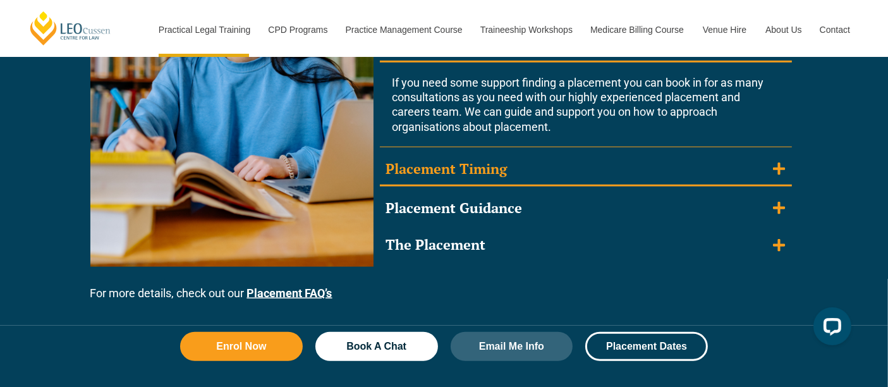
click at [598, 157] on summary "Placement Timing" at bounding box center [586, 170] width 412 height 33
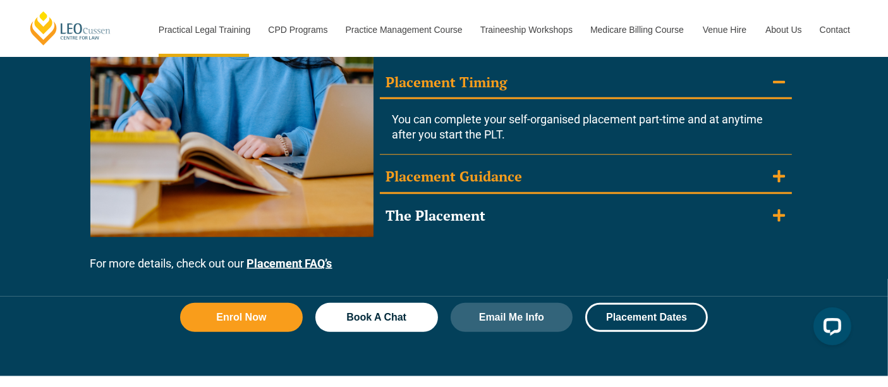
click at [471, 180] on div "Placement Guidance" at bounding box center [454, 177] width 137 height 18
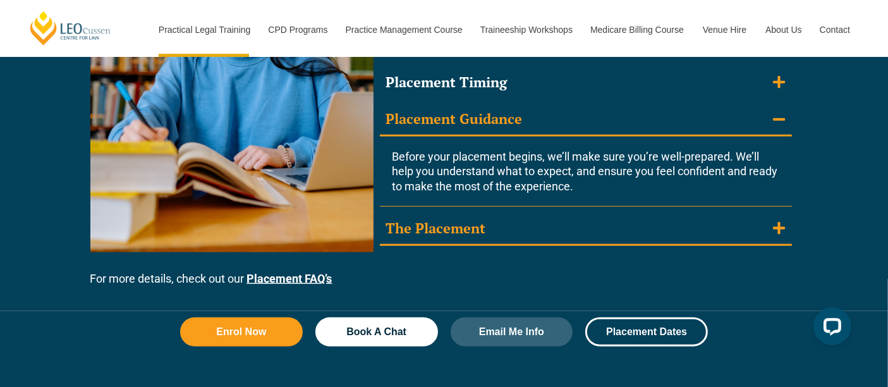
click at [428, 237] on summary "The Placement" at bounding box center [586, 229] width 412 height 33
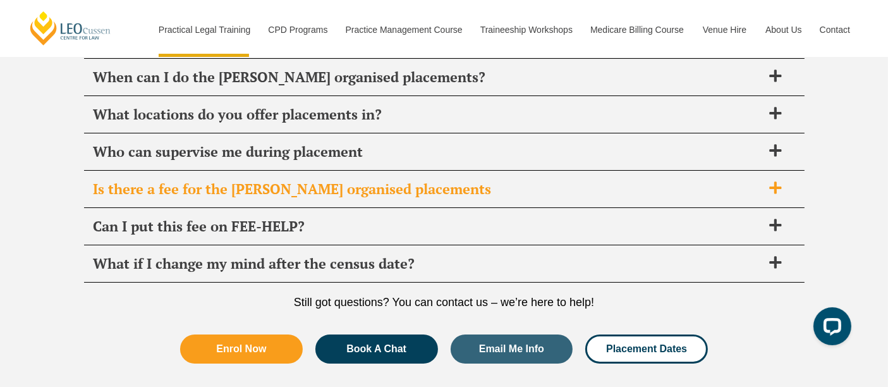
scroll to position [4782, 0]
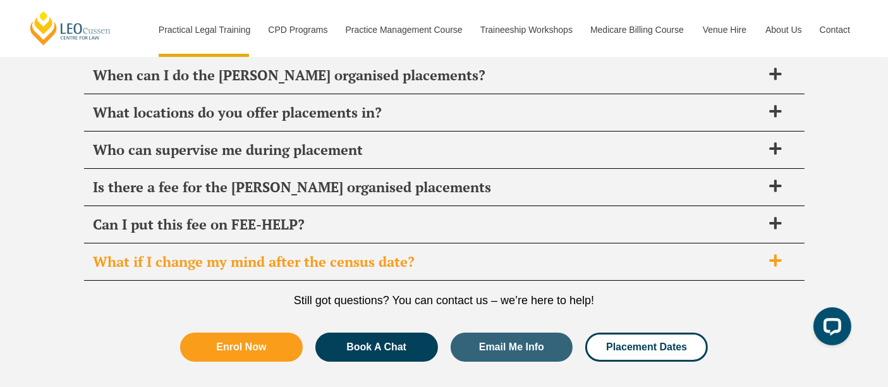
click at [356, 253] on span "What if I change my mind after the census date?" at bounding box center [428, 262] width 669 height 18
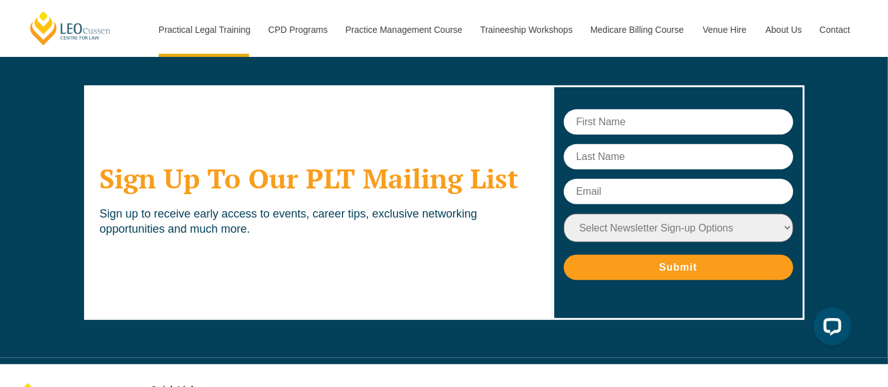
scroll to position [5292, 0]
click at [614, 128] on form "Select Newsletter Sign-up Options Practical Legal Training - VIC Practical Lega…" at bounding box center [679, 194] width 230 height 171
click at [622, 120] on input "text" at bounding box center [679, 121] width 230 height 25
type input "Chloe"
type input "Widdicombe"
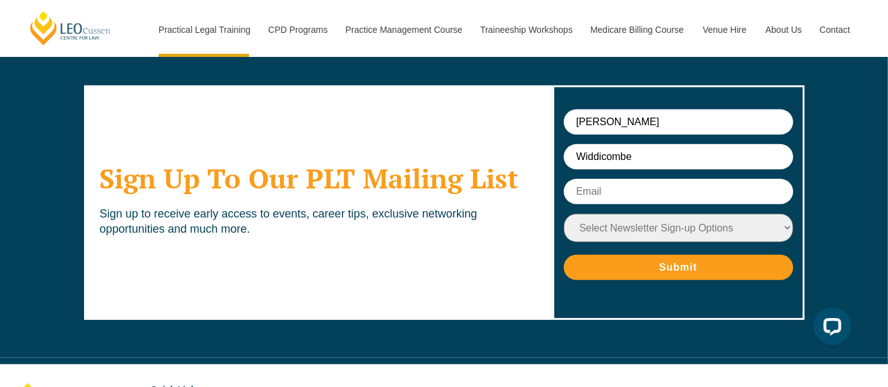
type input "chloewiddicombe@gmail.com"
click at [689, 221] on select "Select Newsletter Sign-up Options Practical Legal Training - VIC Practical Lega…" at bounding box center [679, 228] width 230 height 28
select select "tfa_9"
click at [564, 214] on select "Select Newsletter Sign-up Options Practical Legal Training - VIC Practical Lega…" at bounding box center [679, 228] width 230 height 28
click at [683, 265] on input "Submit" at bounding box center [679, 267] width 230 height 25
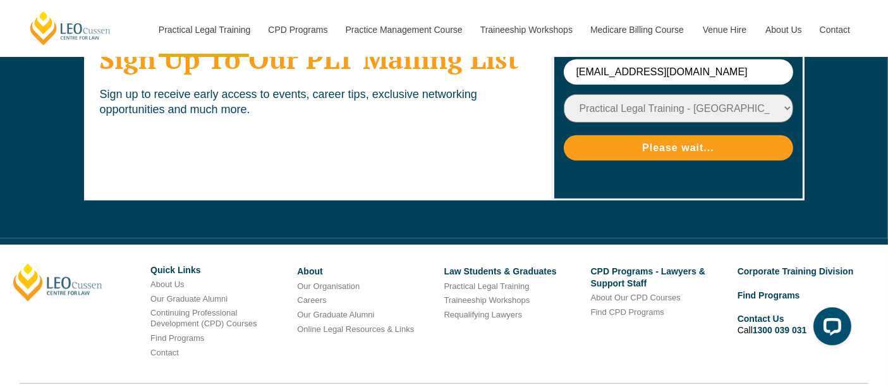
scroll to position [5496, 0]
